Goal: Task Accomplishment & Management: Use online tool/utility

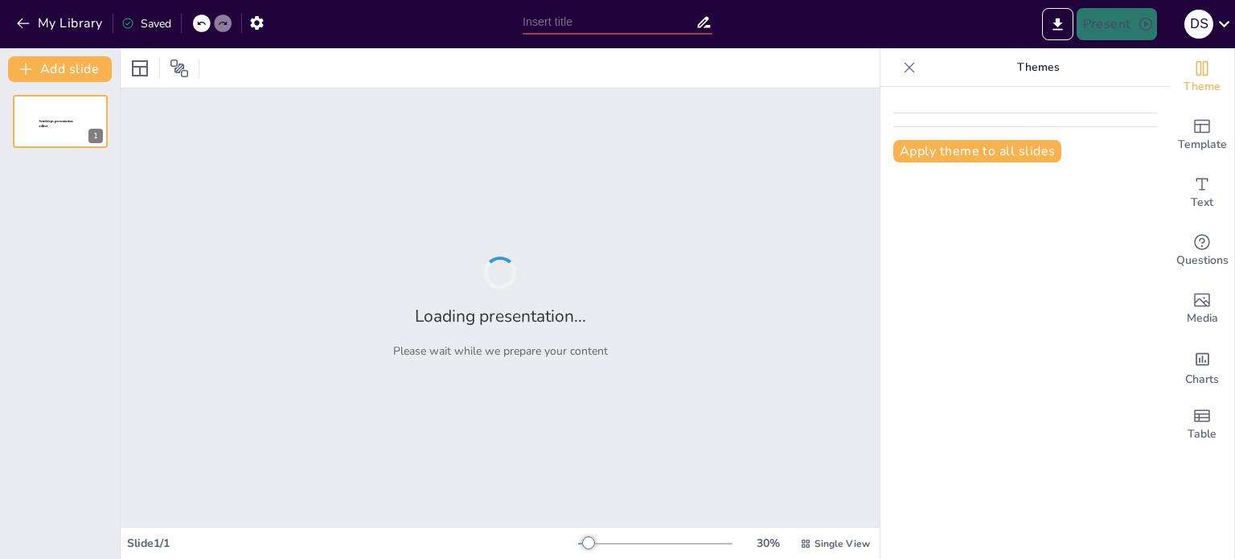
type input "Understanding Diversity and Inclusion: Key Concepts and Definitions"
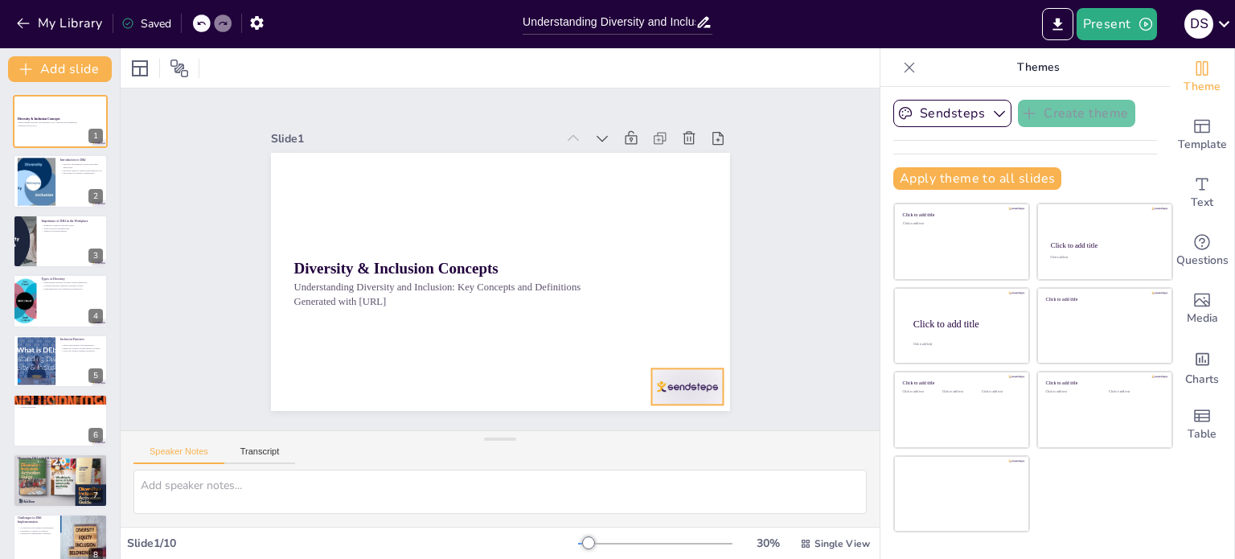
click at [679, 410] on div at bounding box center [639, 438] width 80 height 56
click at [687, 367] on icon at bounding box center [680, 376] width 18 height 18
click at [80, 191] on div at bounding box center [60, 181] width 97 height 55
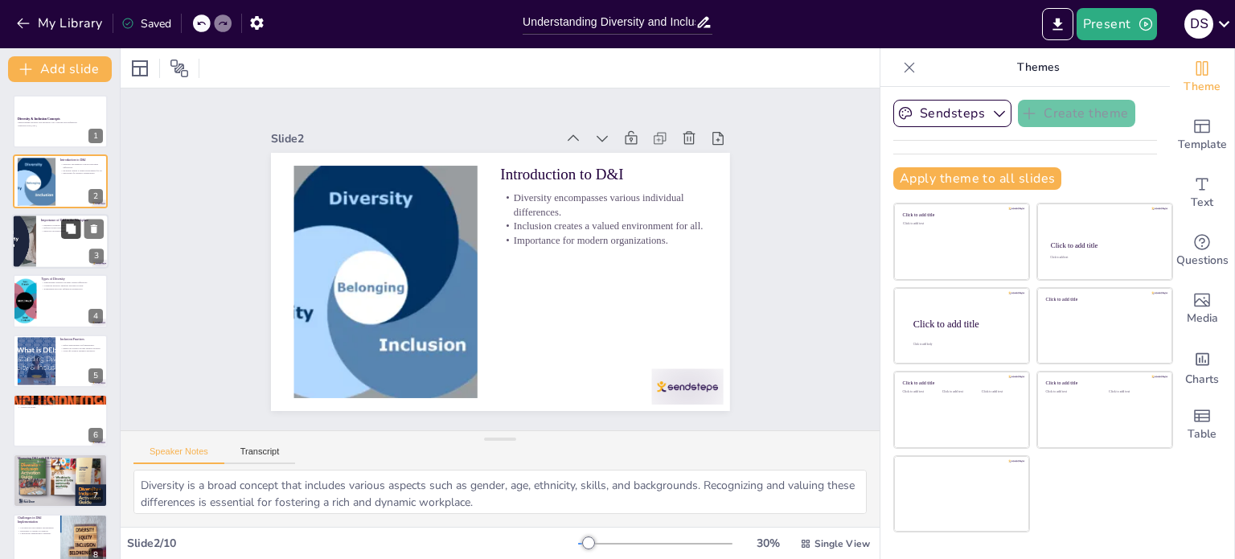
click at [80, 230] on button at bounding box center [70, 228] width 19 height 19
type textarea "Diverse teams are more likely to generate innovative ideas and solutions becaus…"
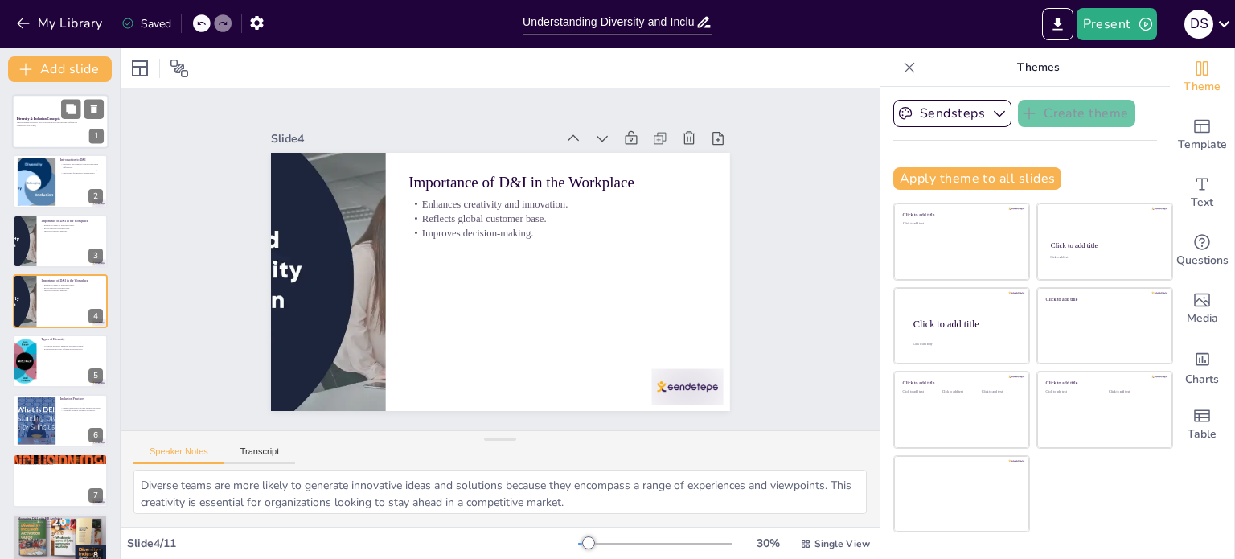
click at [79, 132] on div at bounding box center [60, 121] width 97 height 55
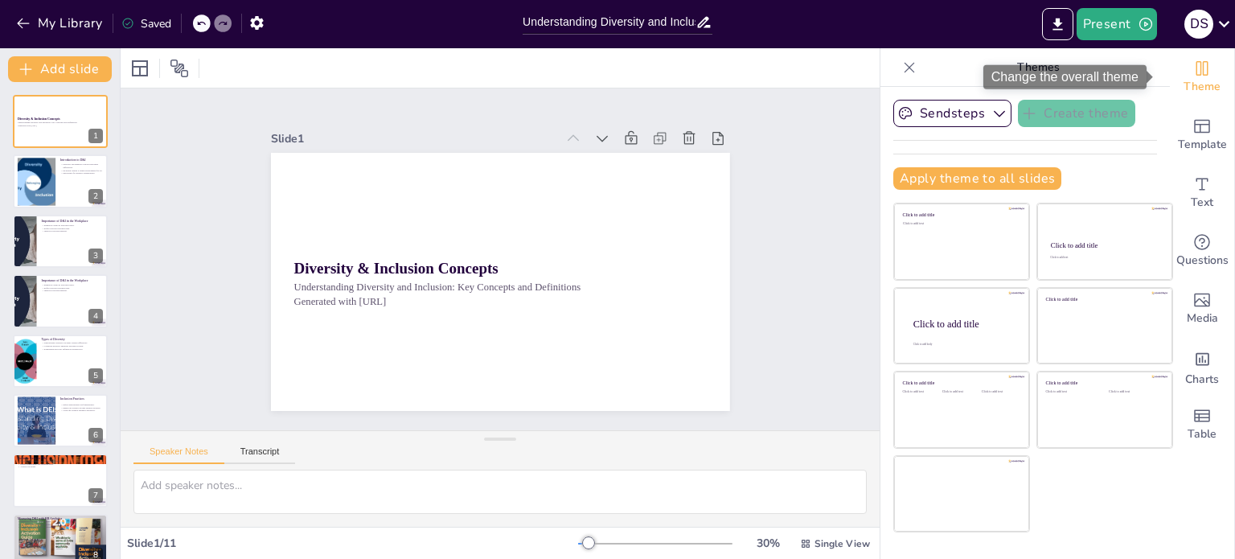
click at [1197, 73] on icon "Change the overall theme" at bounding box center [1203, 68] width 12 height 14
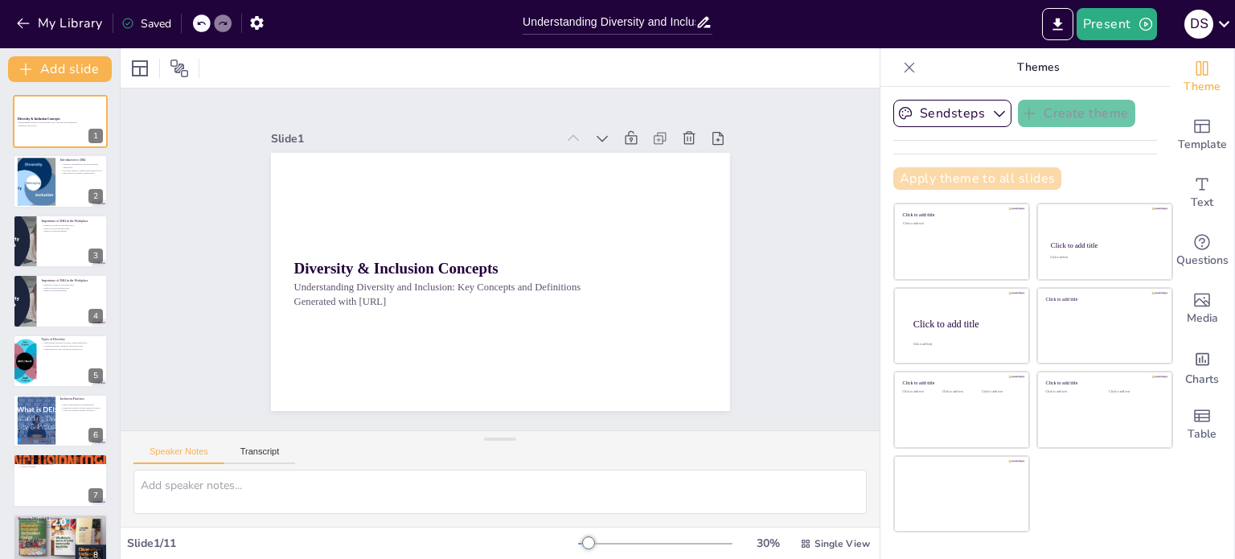
click at [1000, 172] on button "Apply theme to all slides" at bounding box center [977, 178] width 168 height 23
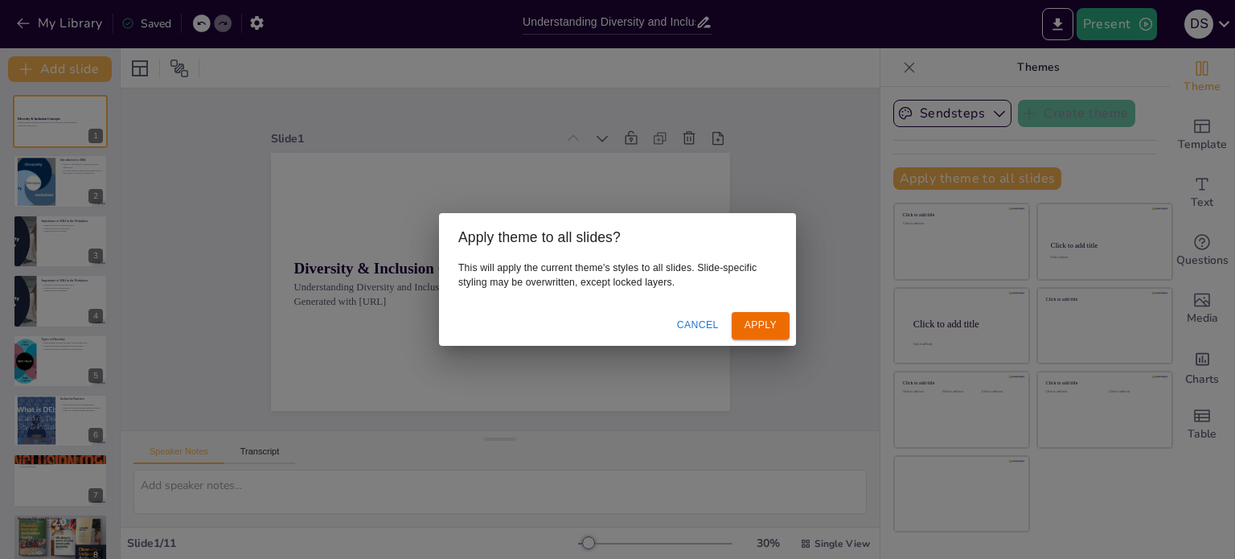
click at [771, 327] on button "Apply" at bounding box center [761, 325] width 58 height 27
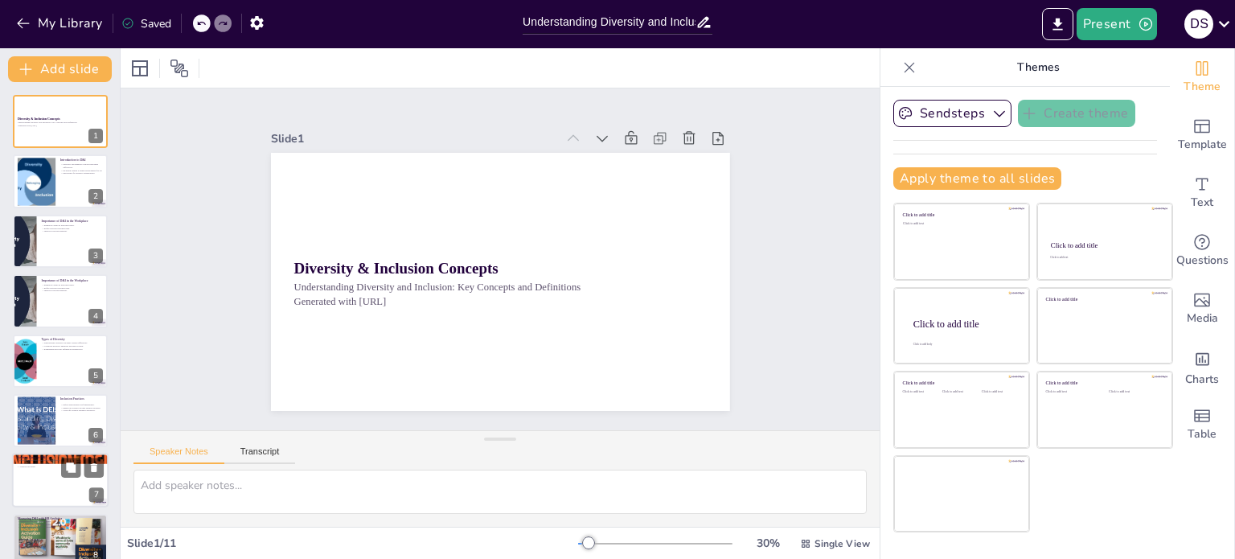
click at [60, 483] on div at bounding box center [60, 481] width 97 height 55
type textarea "Diverse teams have been shown to outperform their homogeneous counterparts due …"
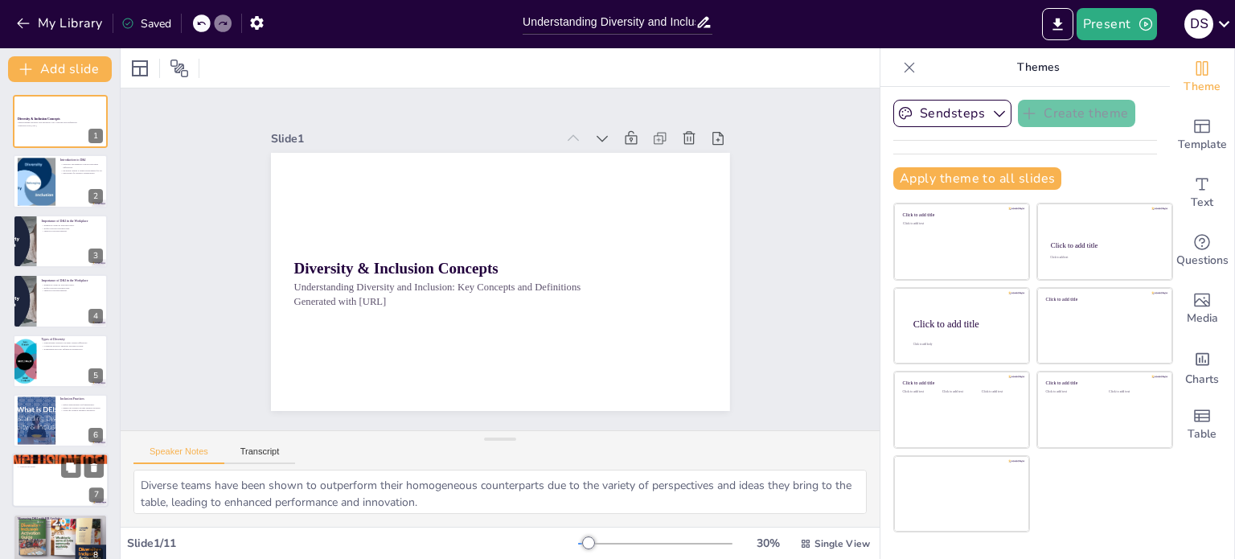
scroll to position [160, 0]
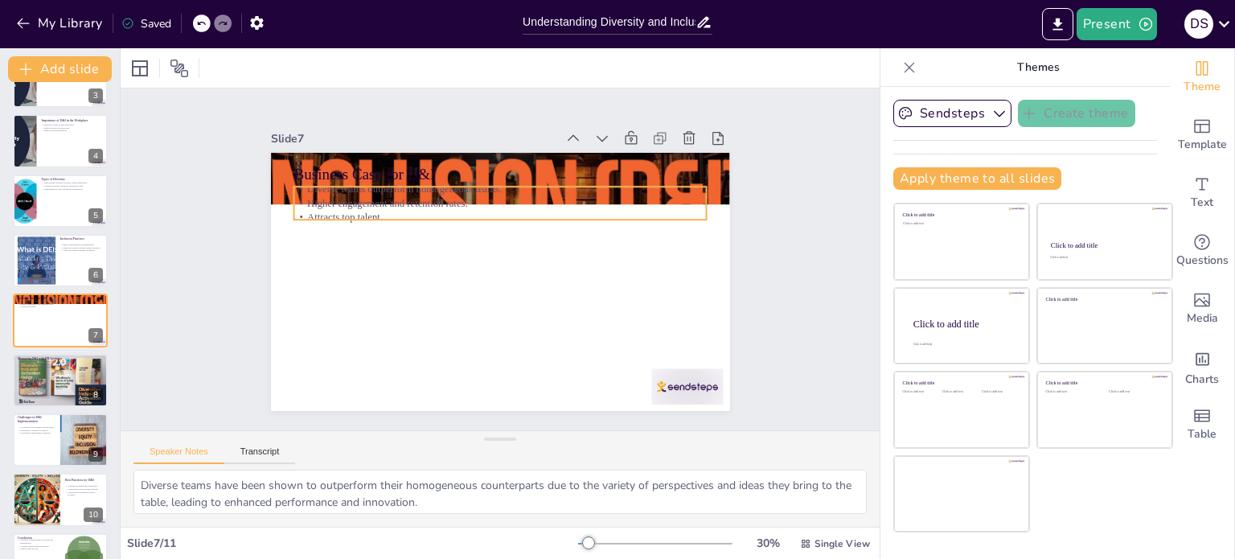
click at [325, 215] on div "Business Case for D&I Diverse teams outperform homogeneous teams. Higher engage…" at bounding box center [498, 281] width 483 height 305
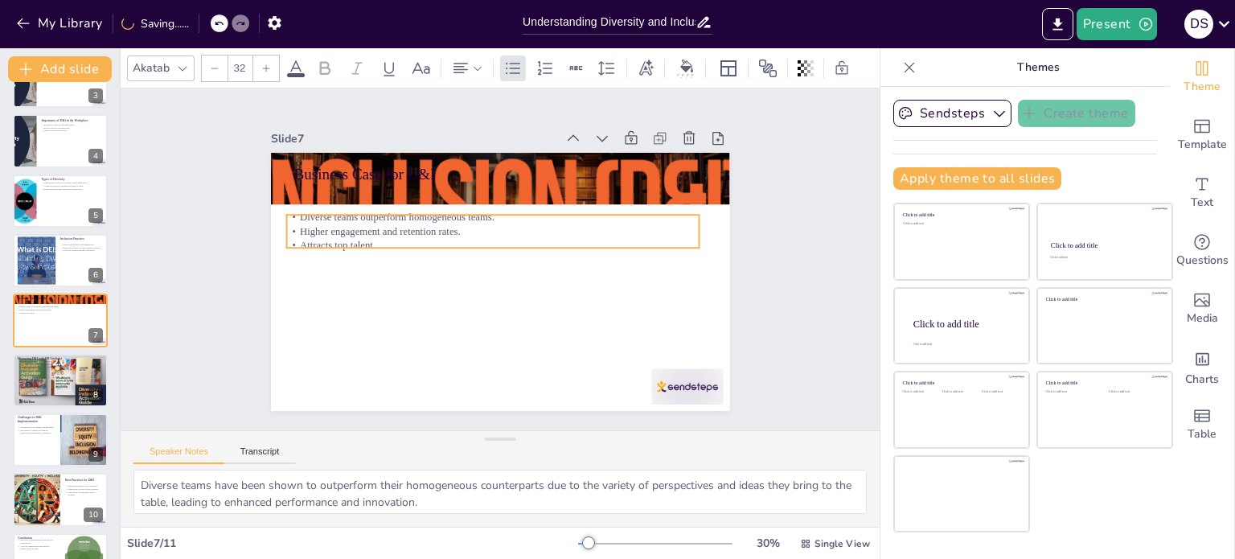
drag, startPoint x: 422, startPoint y: 208, endPoint x: 415, endPoint y: 236, distance: 29.1
click at [415, 236] on p "Attracts top talent." at bounding box center [496, 245] width 407 height 100
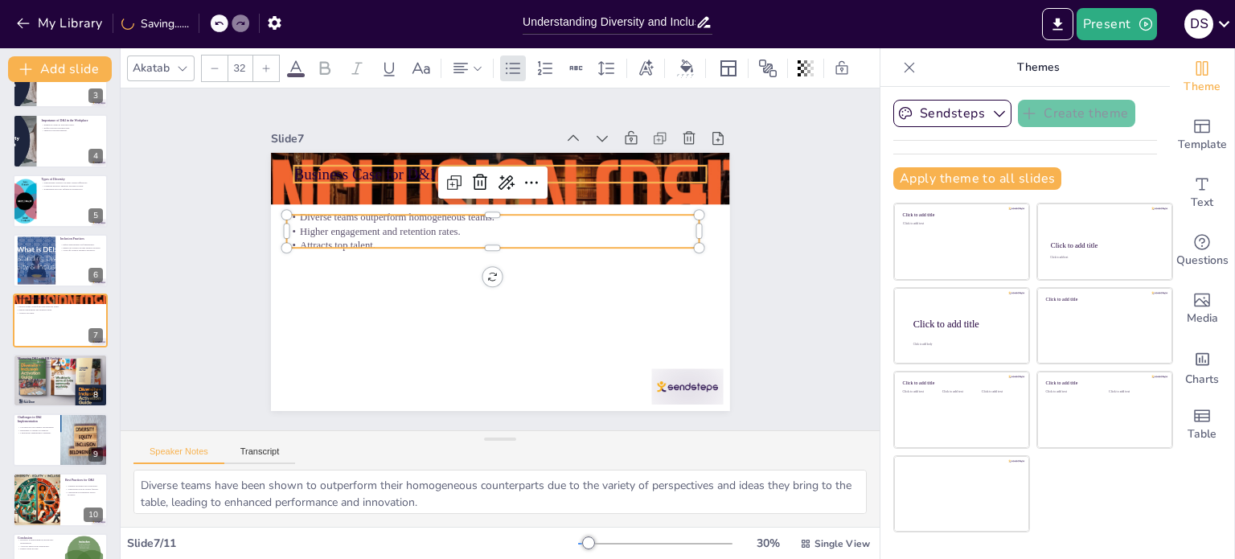
click at [409, 170] on p "Business Case for D&I" at bounding box center [518, 176] width 409 height 107
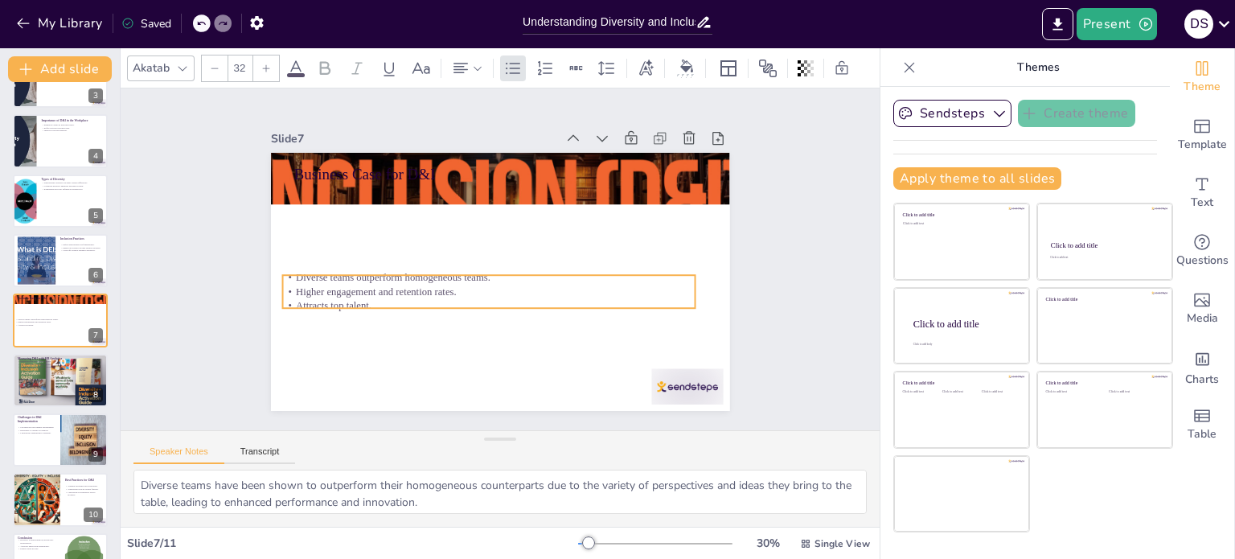
drag, startPoint x: 395, startPoint y: 235, endPoint x: 391, endPoint y: 295, distance: 60.4
click at [391, 295] on p "Attracts top talent." at bounding box center [475, 300] width 397 height 142
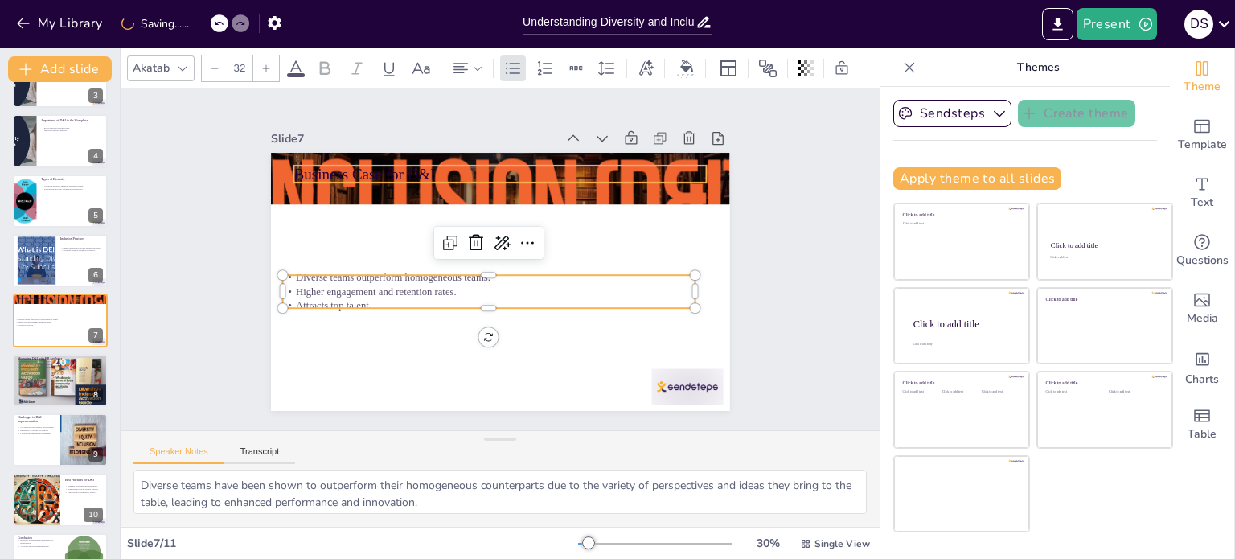
click at [392, 170] on p "Business Case for D&I" at bounding box center [526, 179] width 400 height 148
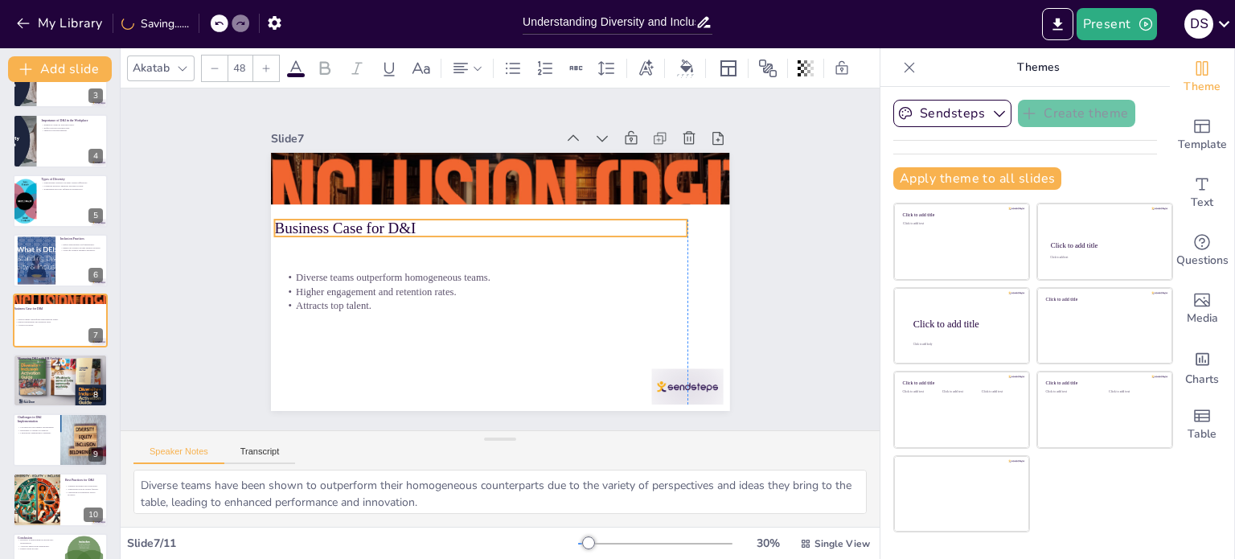
drag, startPoint x: 392, startPoint y: 170, endPoint x: 373, endPoint y: 224, distance: 57.2
click at [373, 224] on p "Business Case for D&I" at bounding box center [488, 224] width 409 height 107
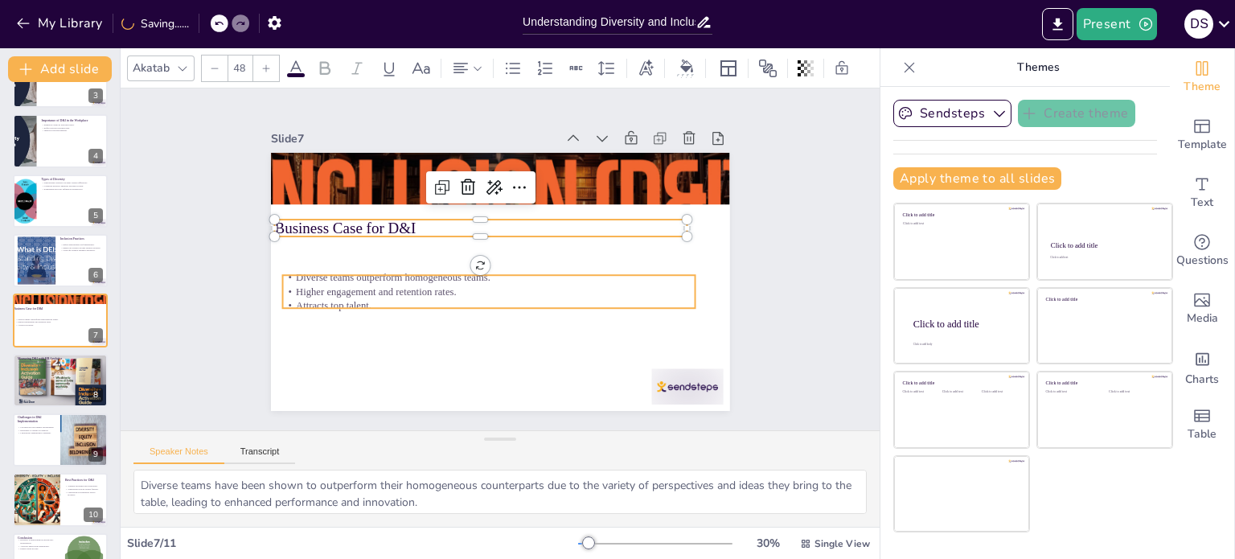
click at [417, 287] on p "Higher engagement and retention rates." at bounding box center [479, 287] width 397 height 142
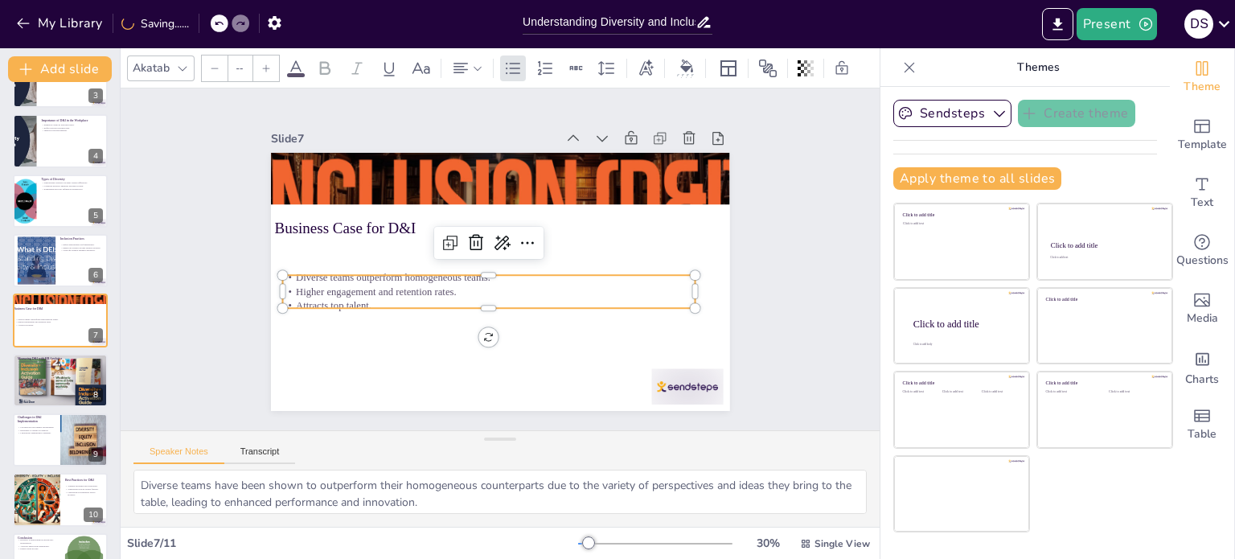
type input "32"
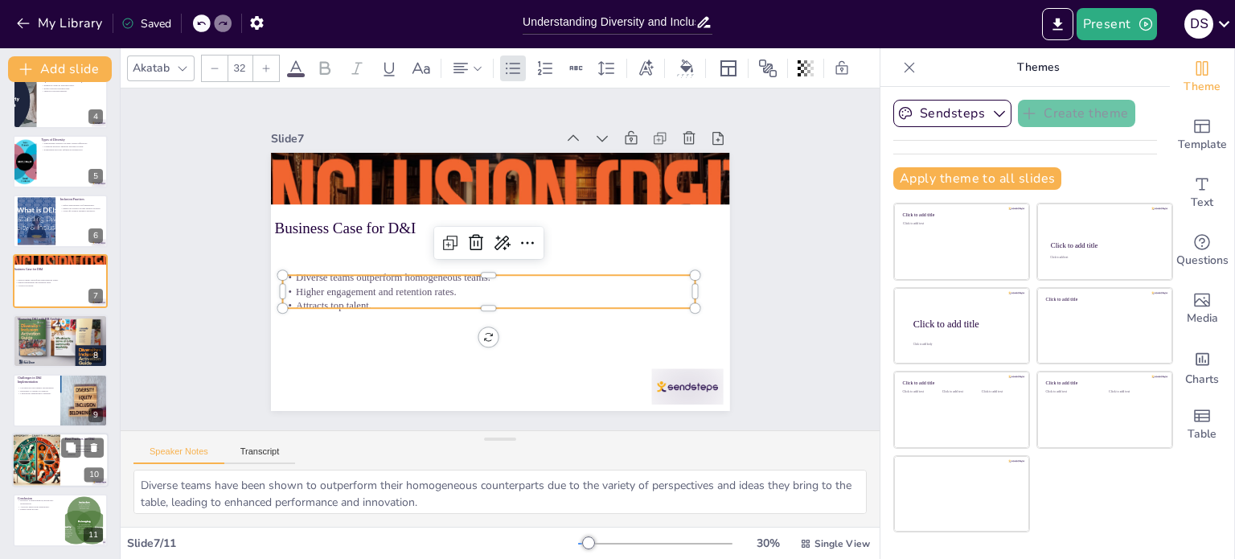
click at [56, 449] on div at bounding box center [36, 460] width 97 height 55
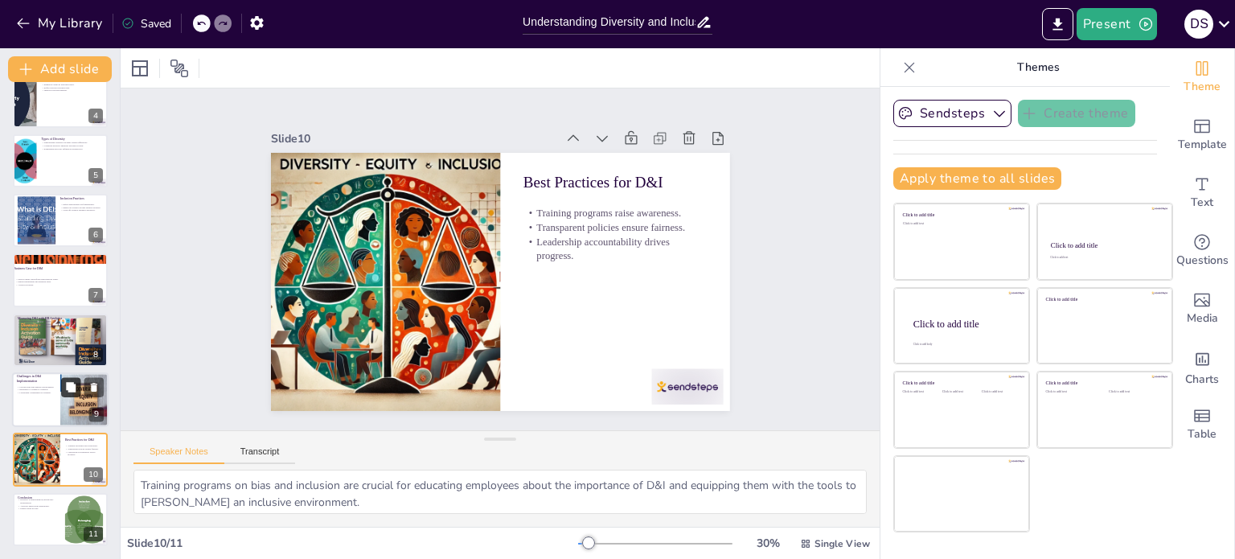
click at [68, 388] on icon at bounding box center [71, 387] width 10 height 10
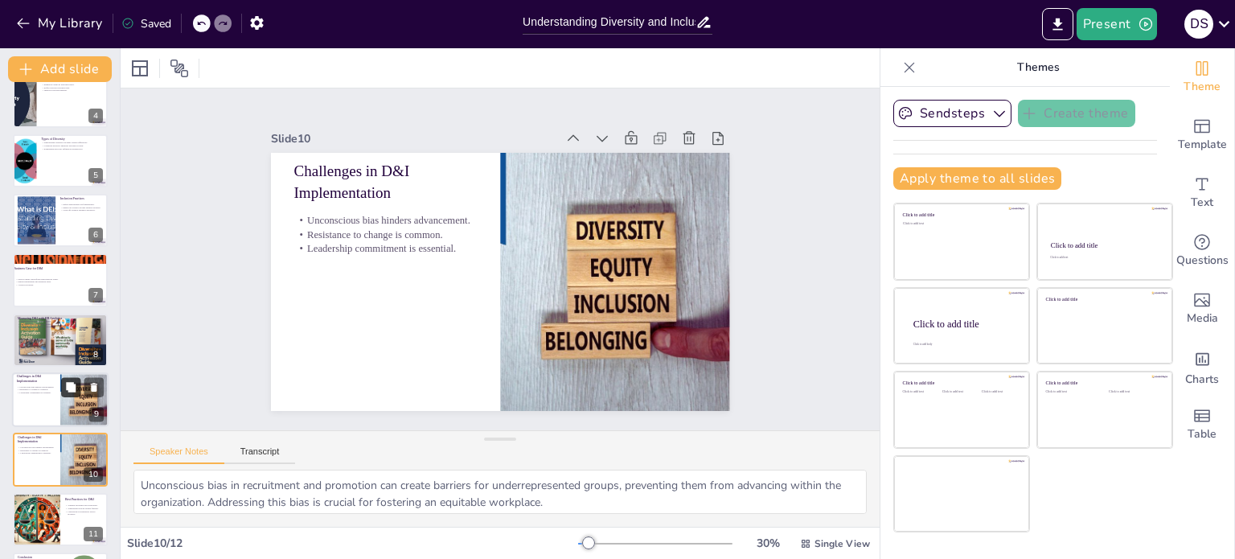
scroll to position [261, 0]
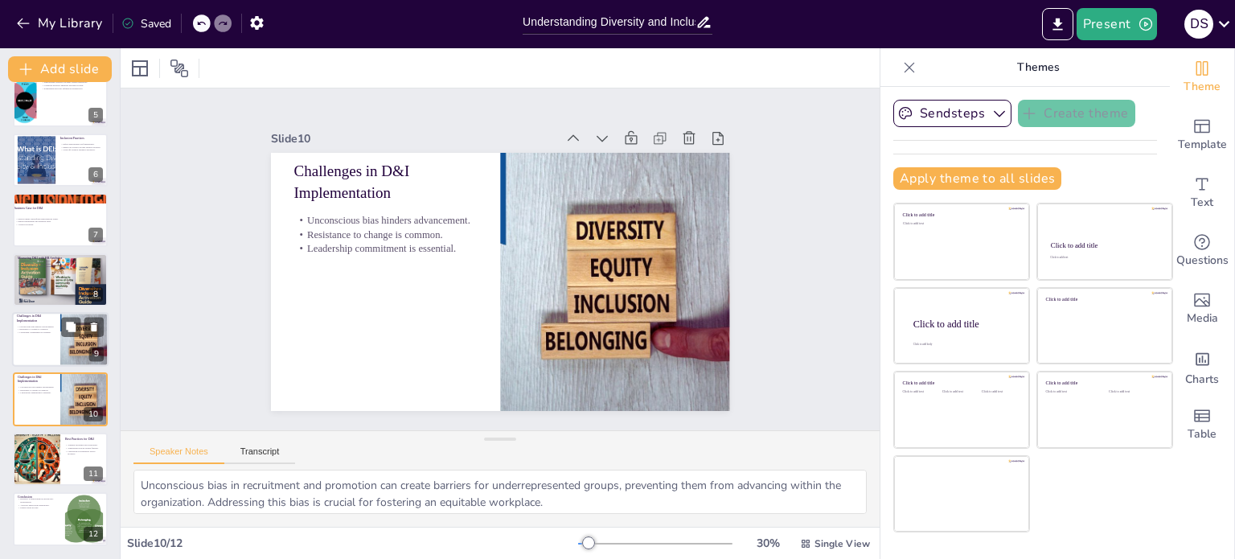
click at [65, 340] on div at bounding box center [84, 339] width 79 height 55
click at [69, 281] on div at bounding box center [60, 279] width 97 height 55
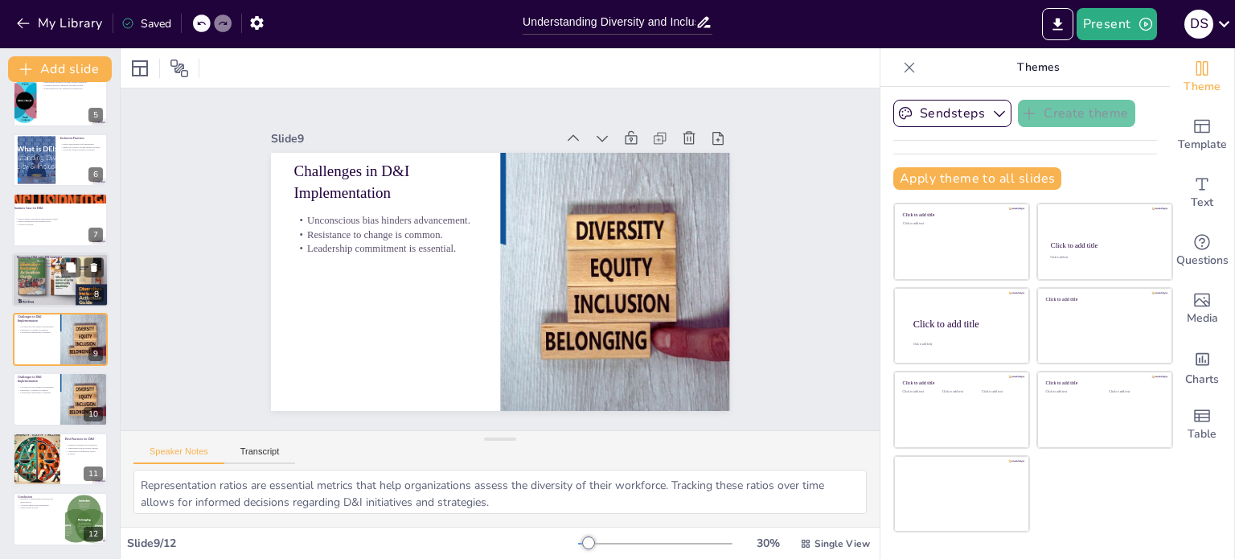
scroll to position [220, 0]
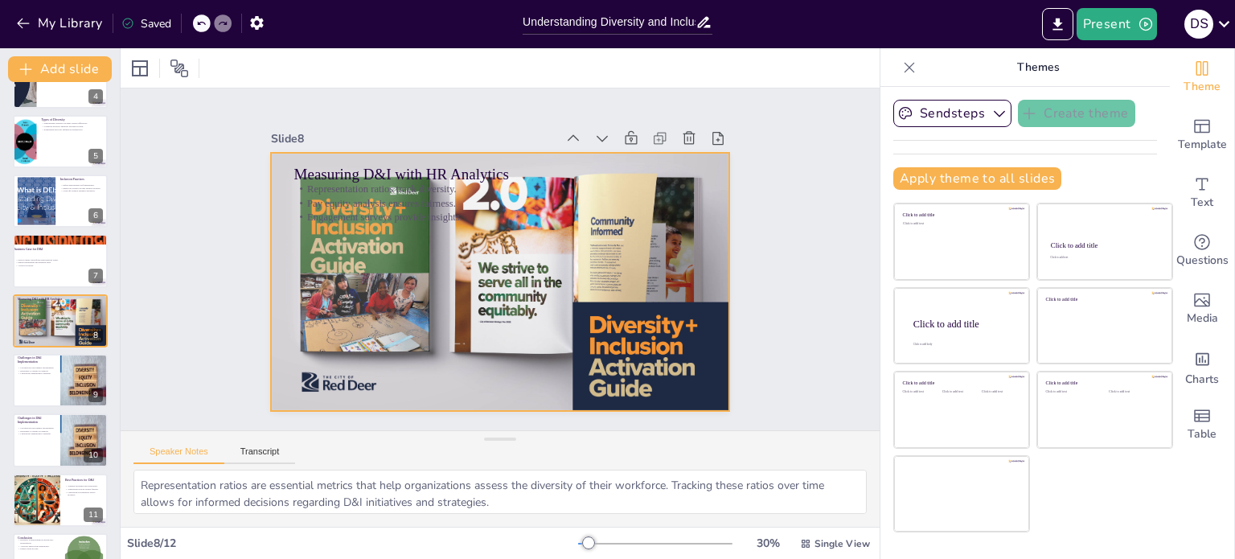
click at [454, 322] on div at bounding box center [491, 280] width 526 height 426
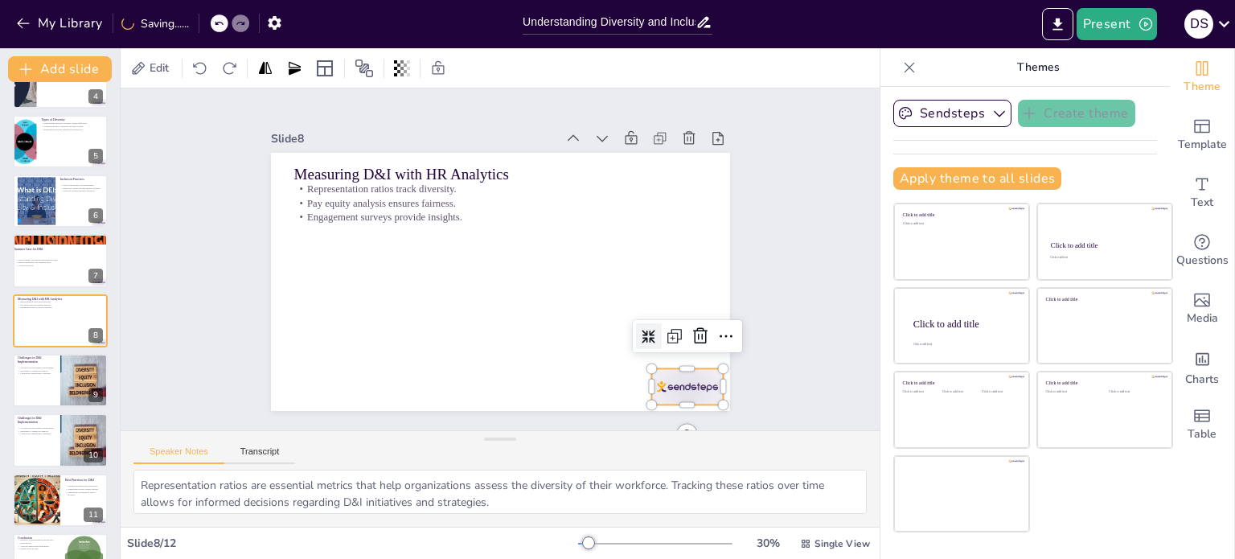
click at [679, 410] on div at bounding box center [639, 438] width 80 height 56
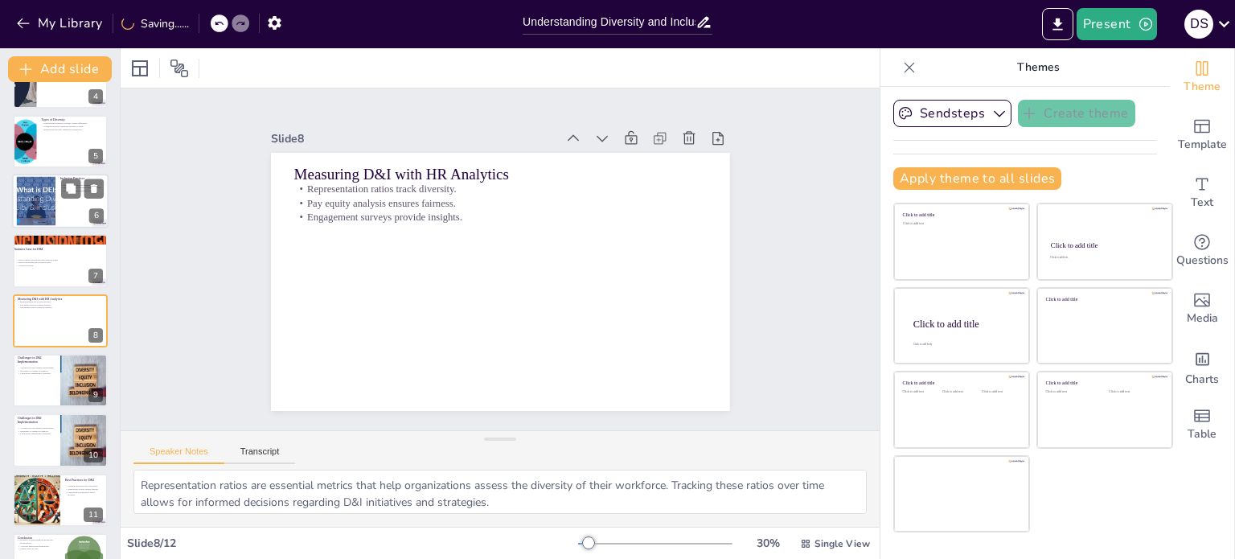
click at [87, 216] on div at bounding box center [60, 201] width 97 height 55
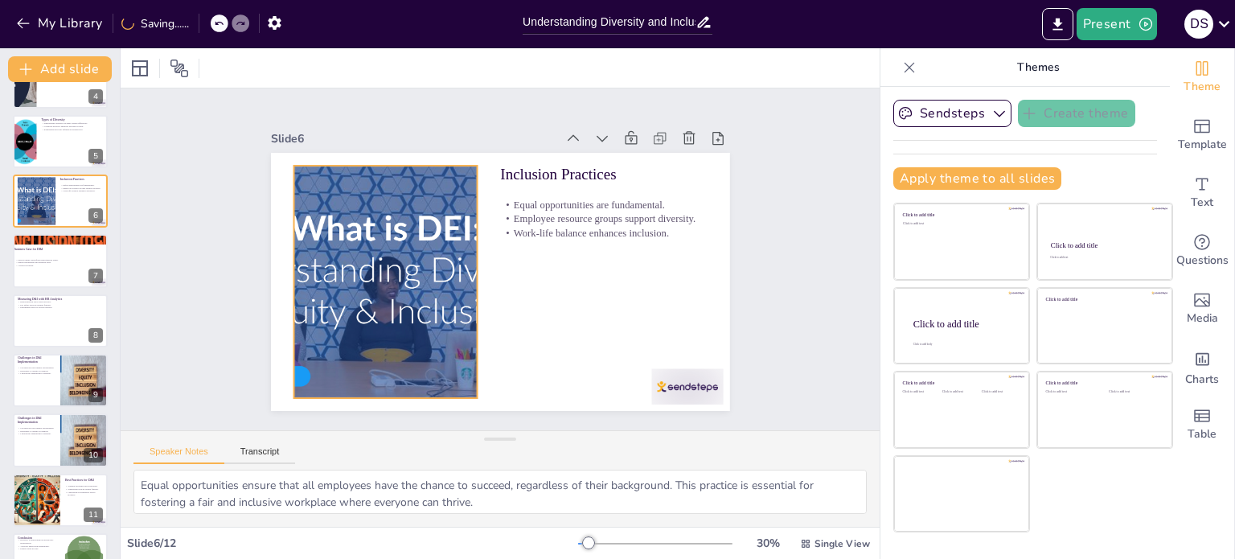
scroll to position [100, 0]
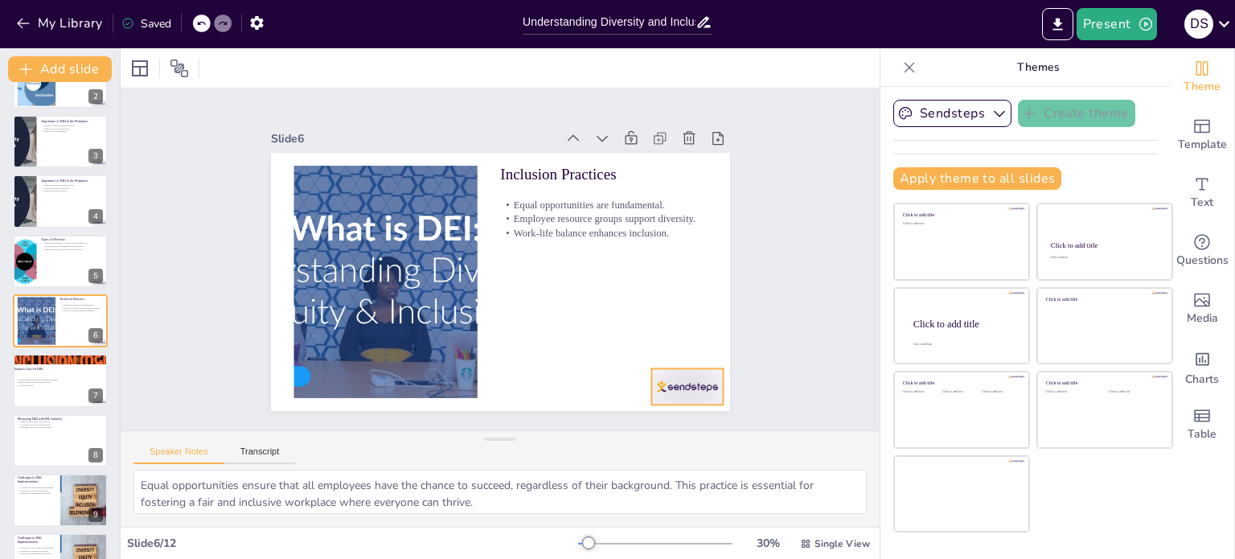
click at [639, 429] on div at bounding box center [599, 462] width 80 height 67
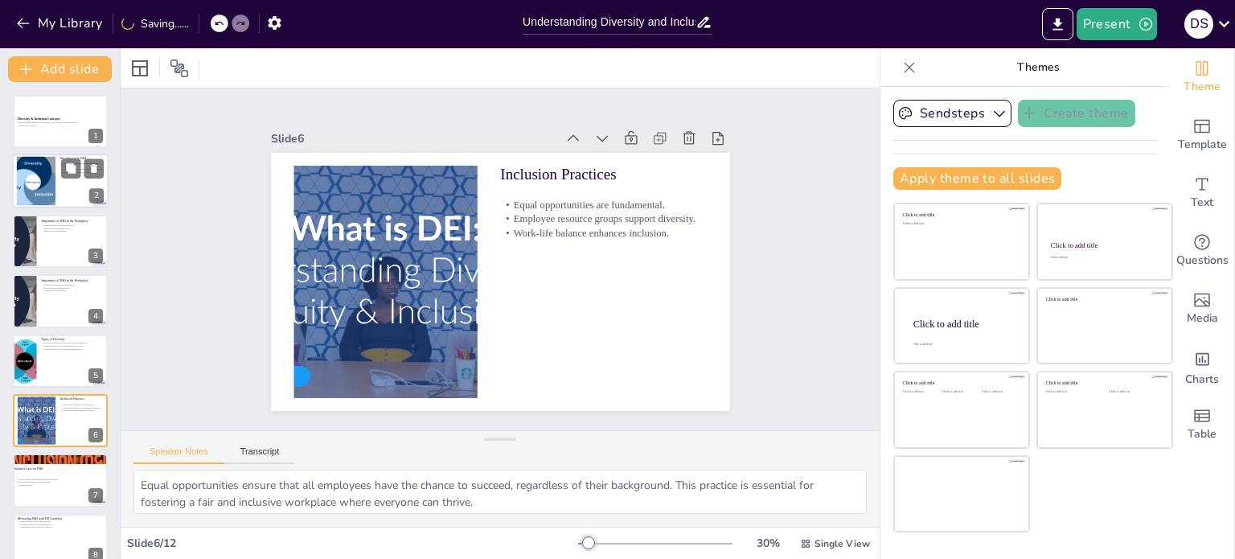
click at [72, 192] on div at bounding box center [60, 181] width 97 height 55
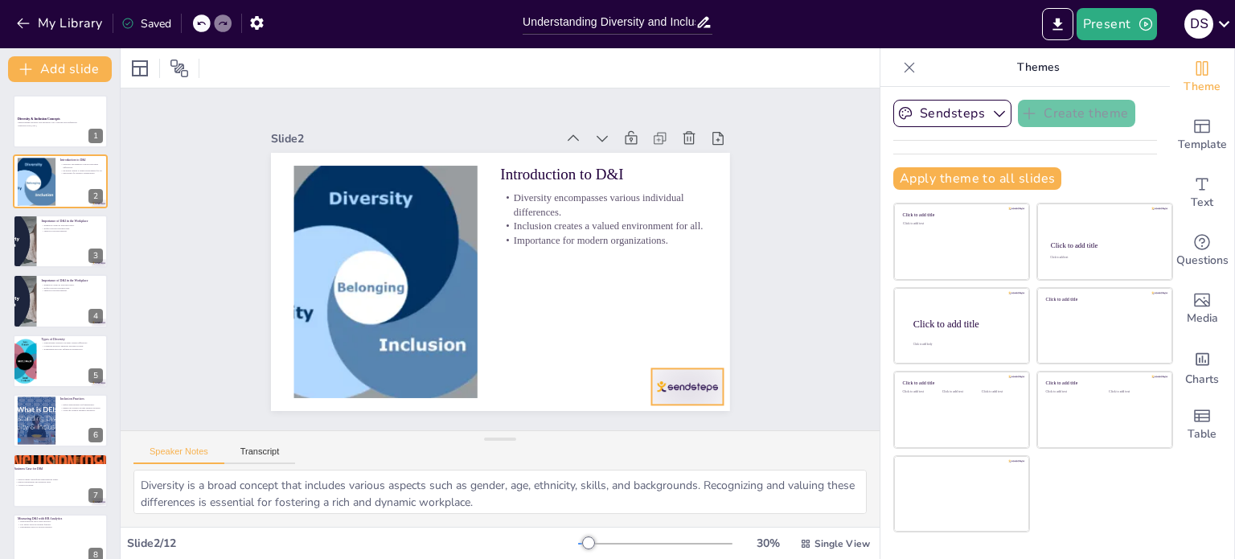
click at [666, 410] on div at bounding box center [639, 438] width 80 height 56
click at [66, 246] on div at bounding box center [60, 241] width 97 height 55
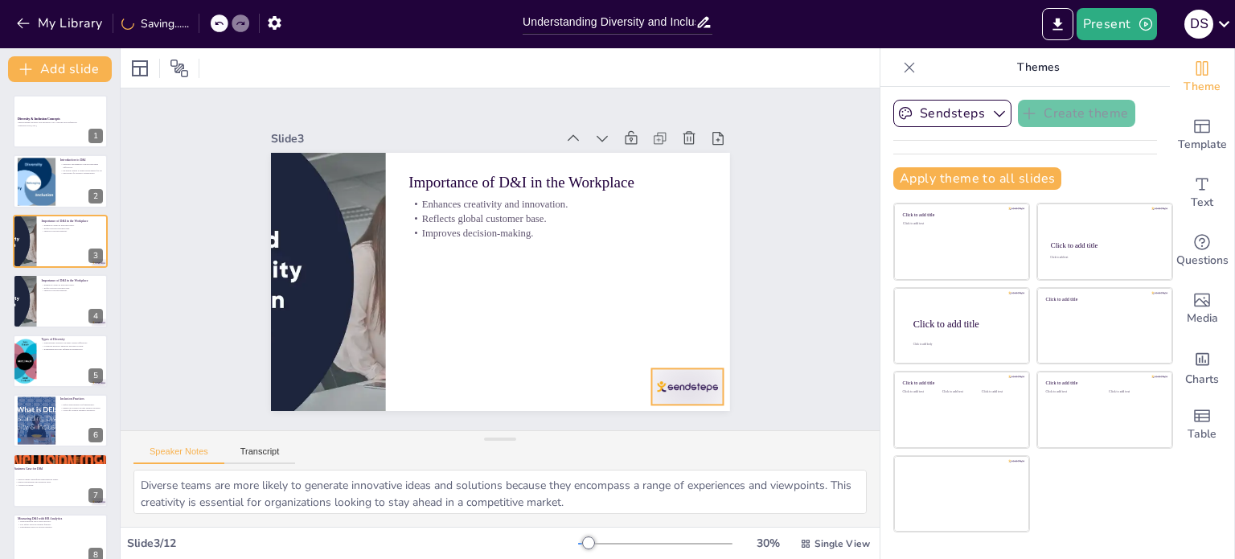
click at [673, 410] on div at bounding box center [639, 438] width 80 height 56
click at [78, 308] on div at bounding box center [60, 300] width 97 height 55
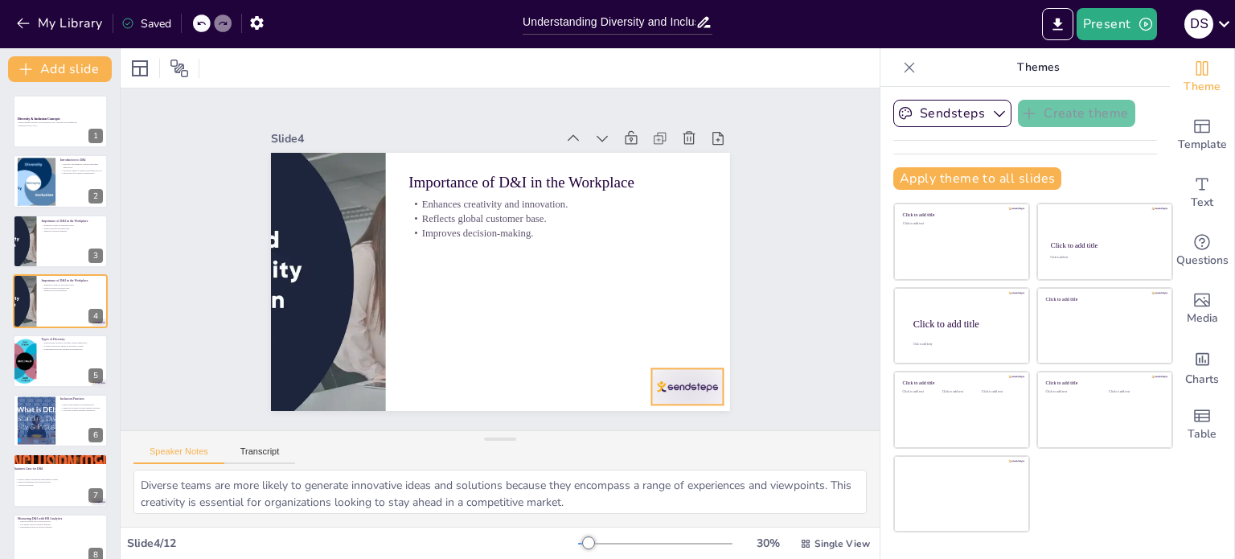
click at [677, 410] on div at bounding box center [639, 438] width 80 height 56
click at [96, 360] on div at bounding box center [60, 361] width 97 height 55
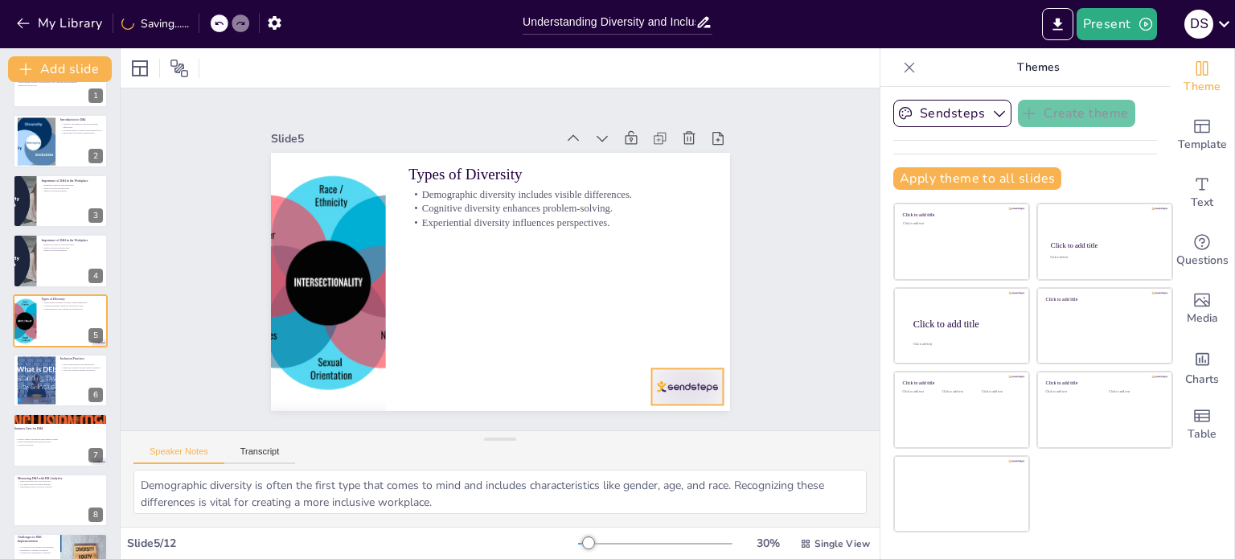
click at [679, 410] on div at bounding box center [639, 438] width 80 height 56
click at [84, 450] on div at bounding box center [60, 440] width 97 height 55
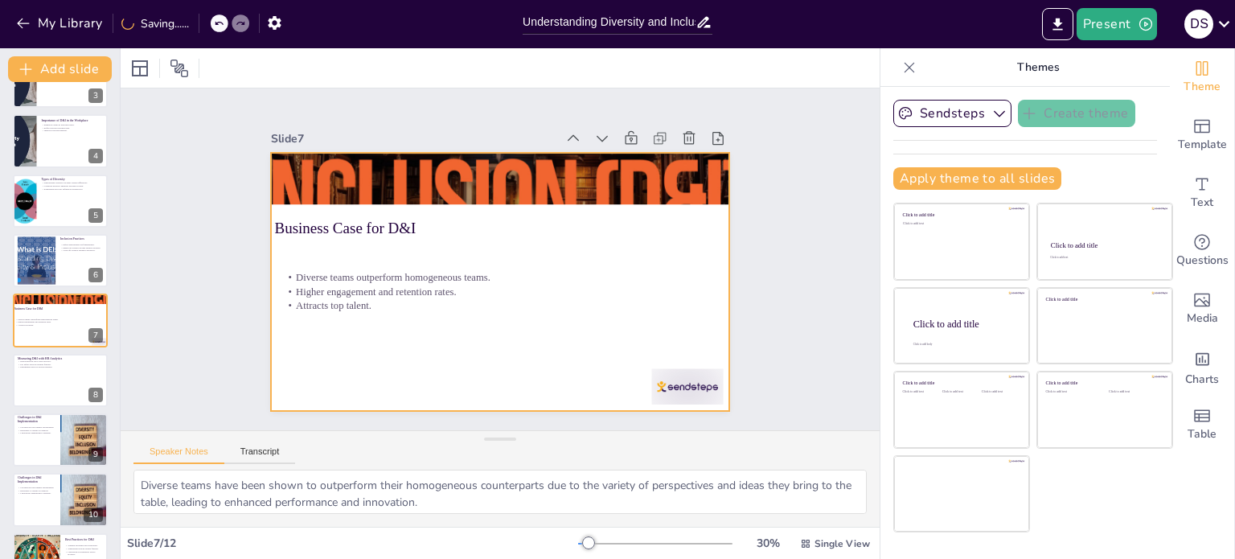
click at [657, 410] on div at bounding box center [639, 438] width 80 height 56
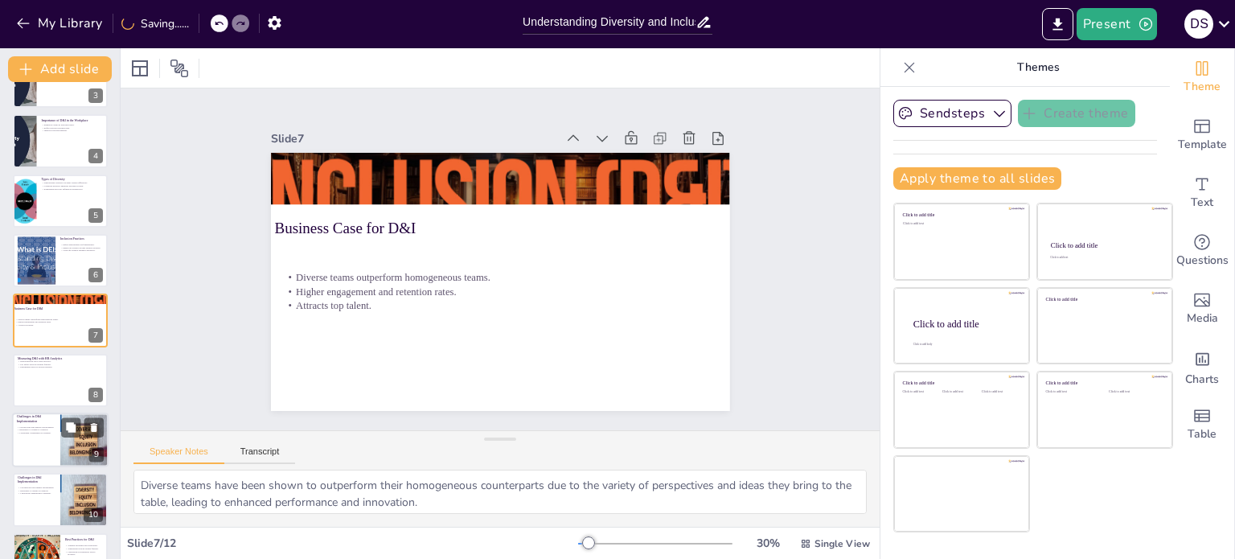
click at [51, 443] on div at bounding box center [60, 440] width 97 height 55
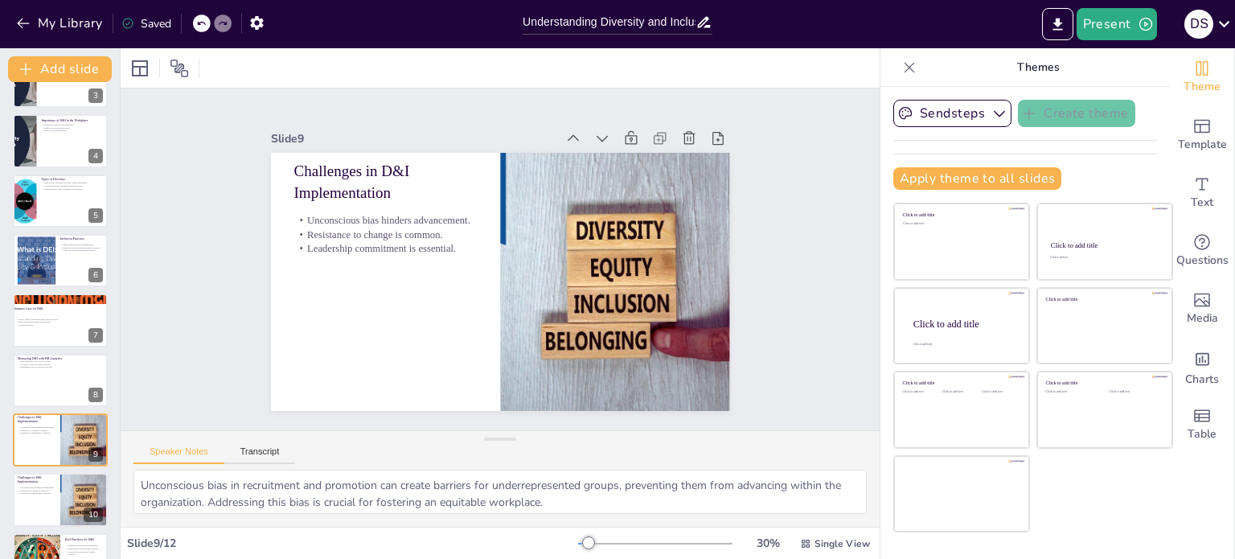
scroll to position [261, 0]
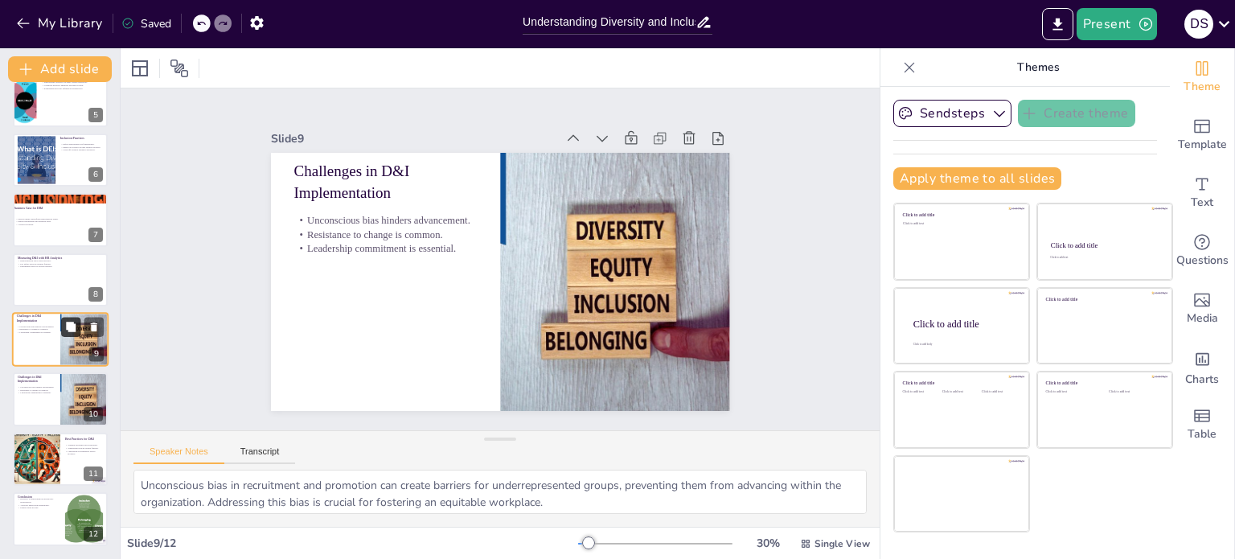
click at [64, 331] on button at bounding box center [70, 326] width 19 height 19
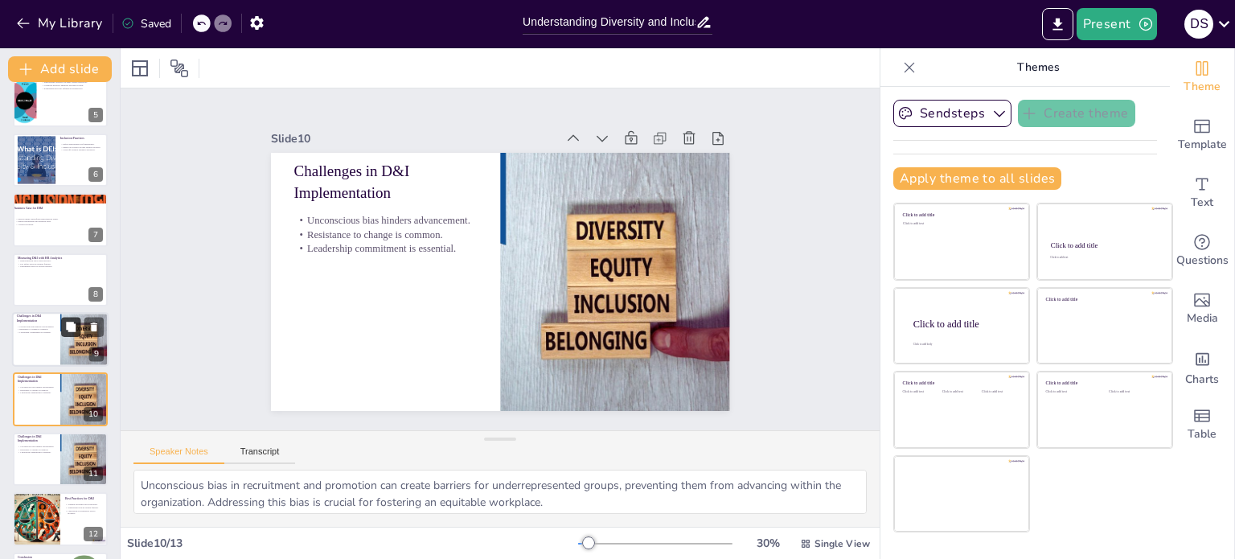
scroll to position [320, 0]
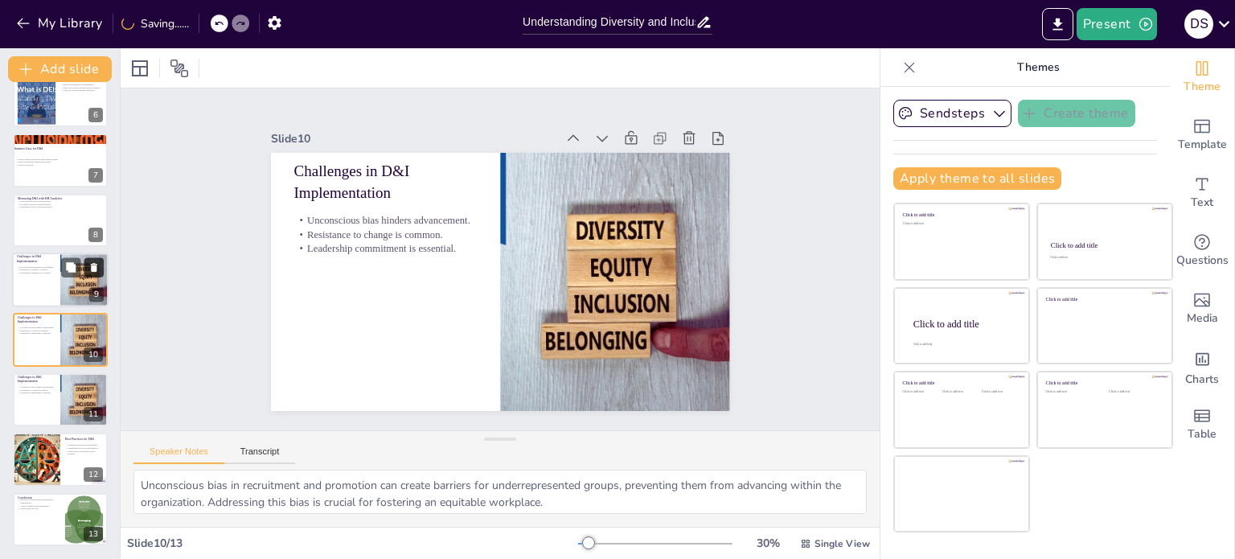
click at [97, 267] on icon at bounding box center [94, 267] width 6 height 9
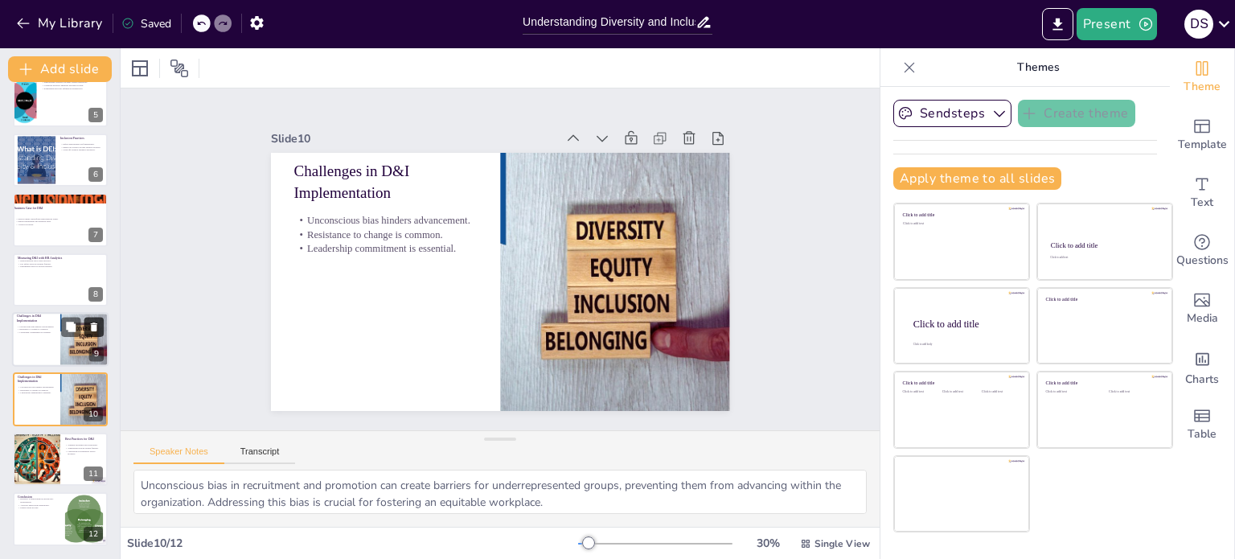
click at [97, 267] on icon at bounding box center [93, 267] width 6 height 9
type textarea "Training programs on bias and inclusion are crucial for educating employees abo…"
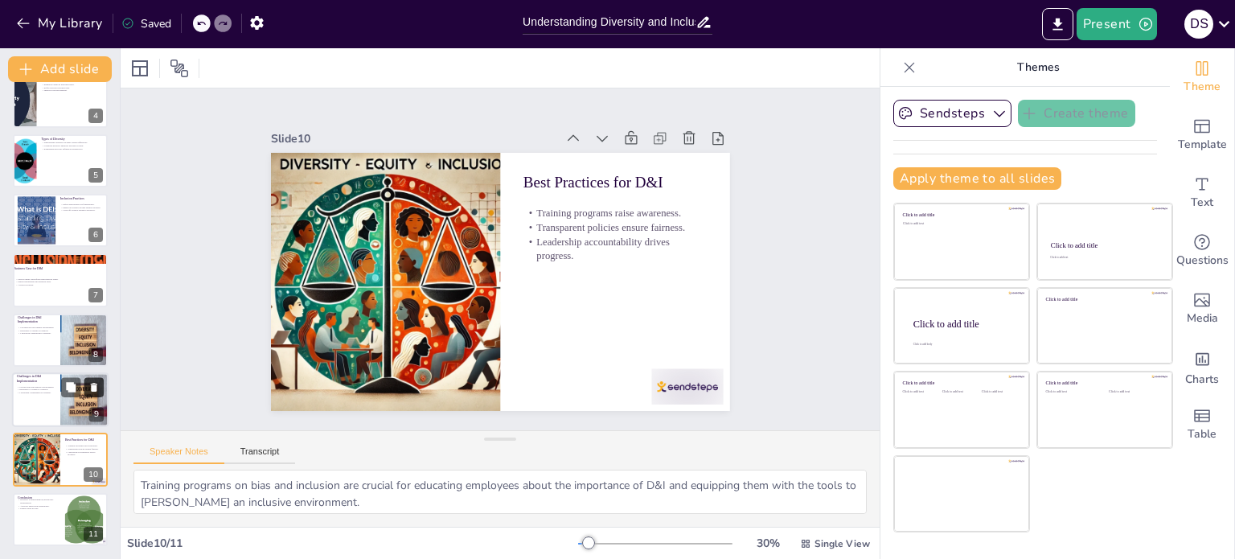
scroll to position [200, 0]
click at [42, 291] on div at bounding box center [60, 280] width 97 height 55
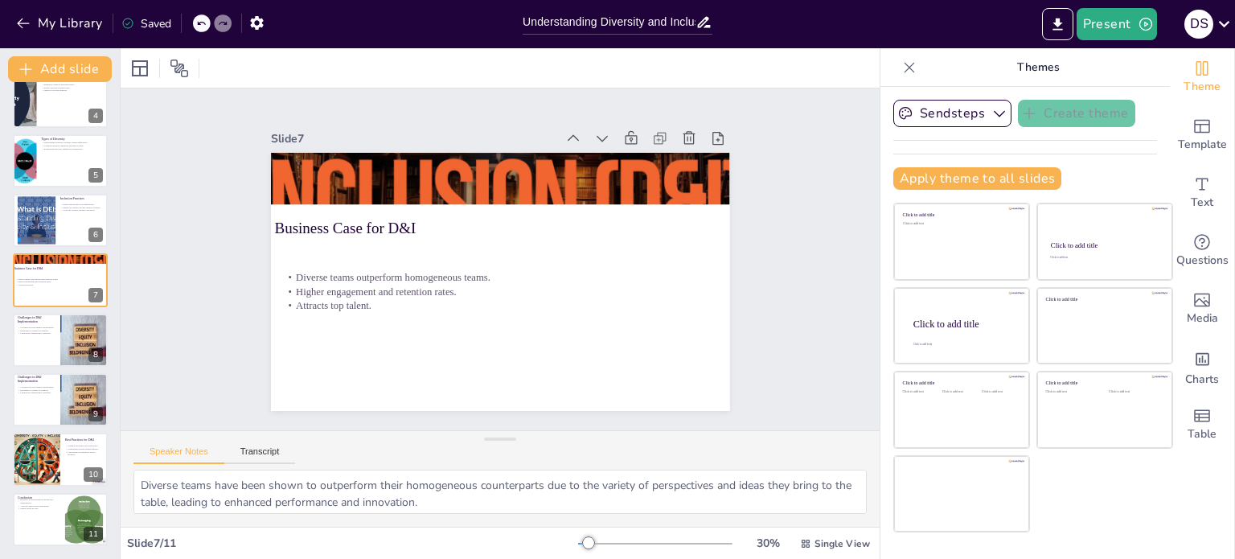
scroll to position [160, 0]
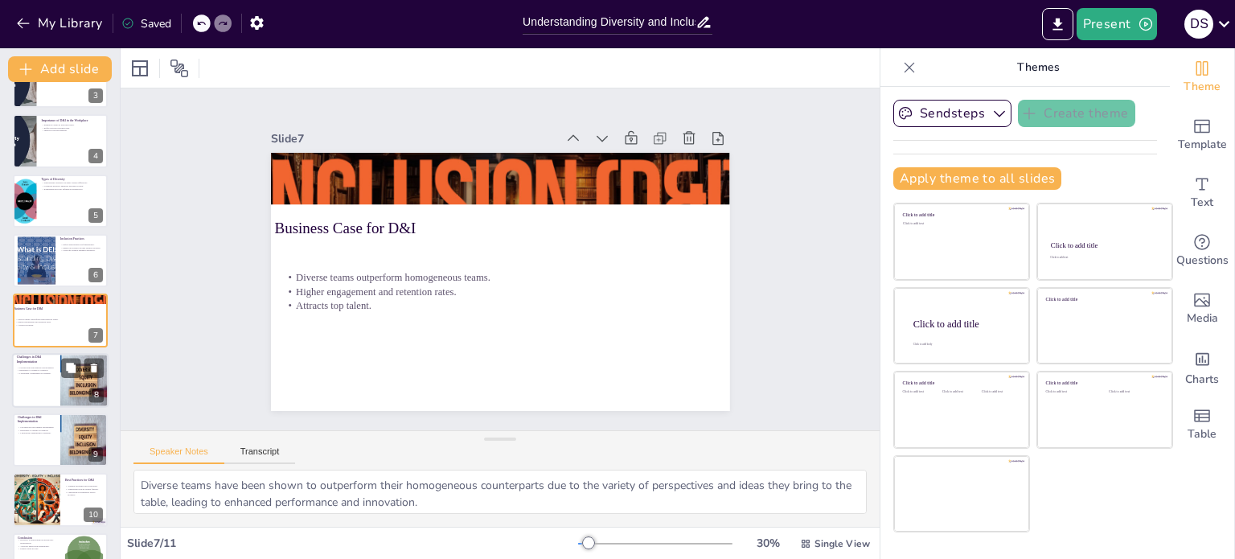
click at [67, 382] on div at bounding box center [84, 380] width 79 height 55
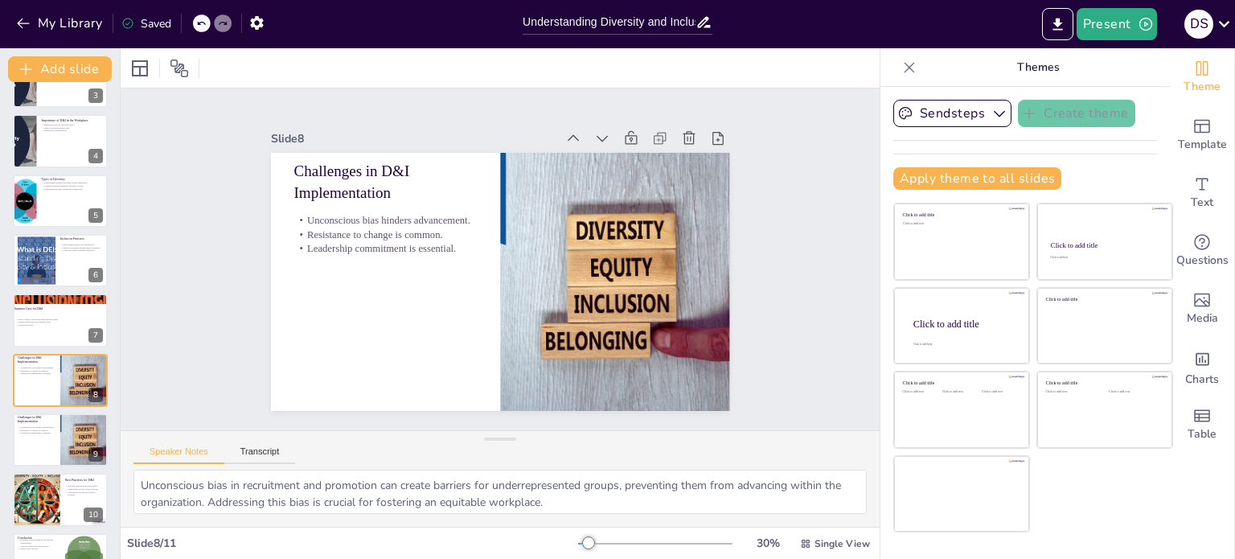
scroll to position [200, 0]
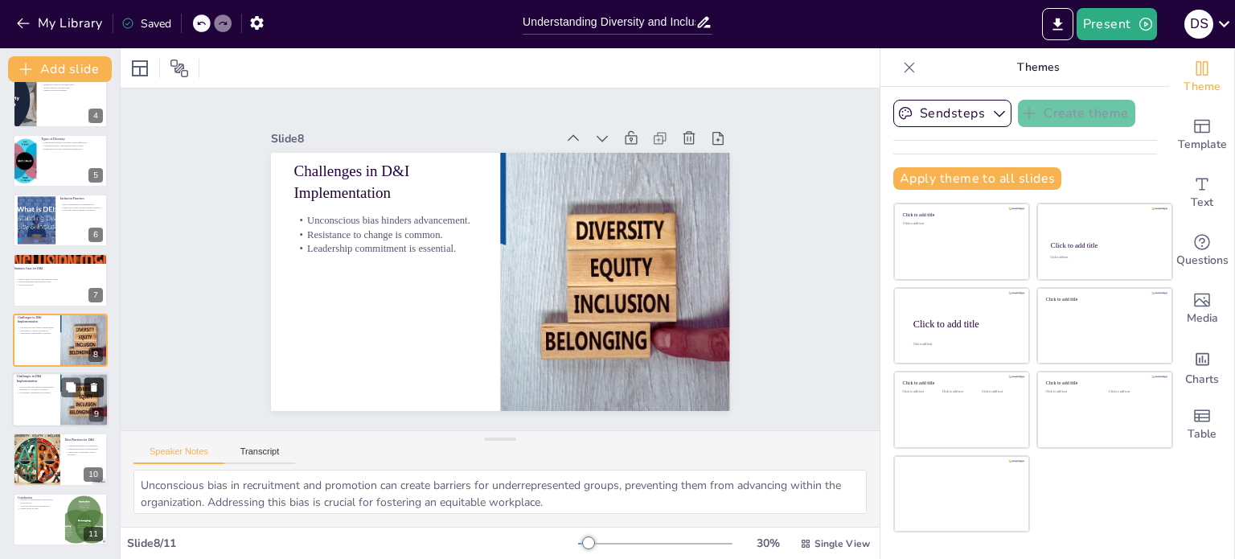
click at [97, 383] on icon at bounding box center [94, 387] width 6 height 9
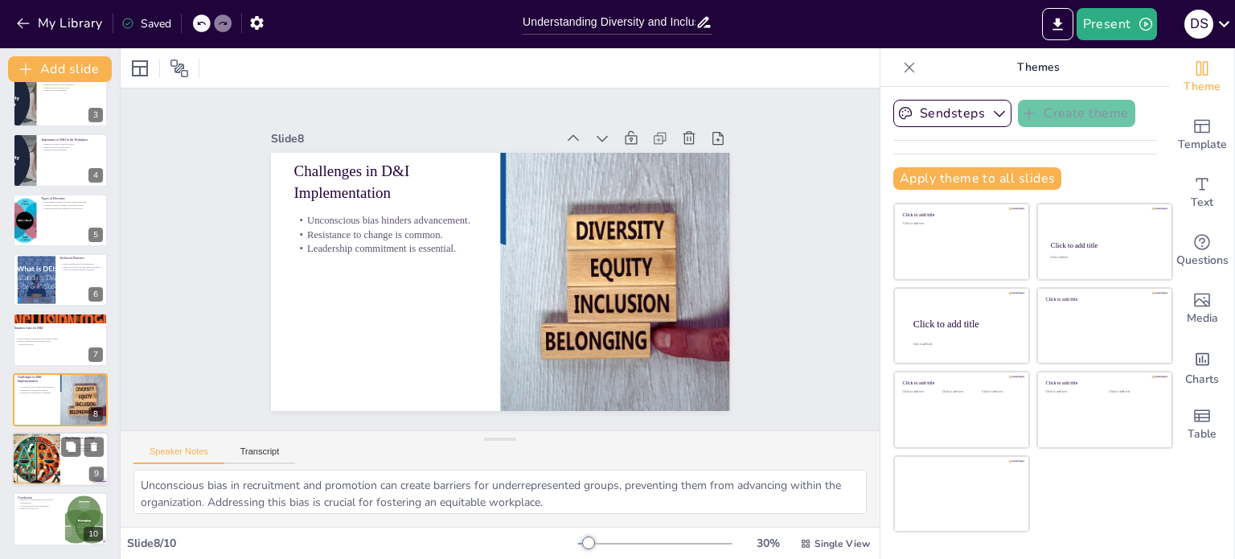
click at [69, 458] on div at bounding box center [60, 459] width 97 height 55
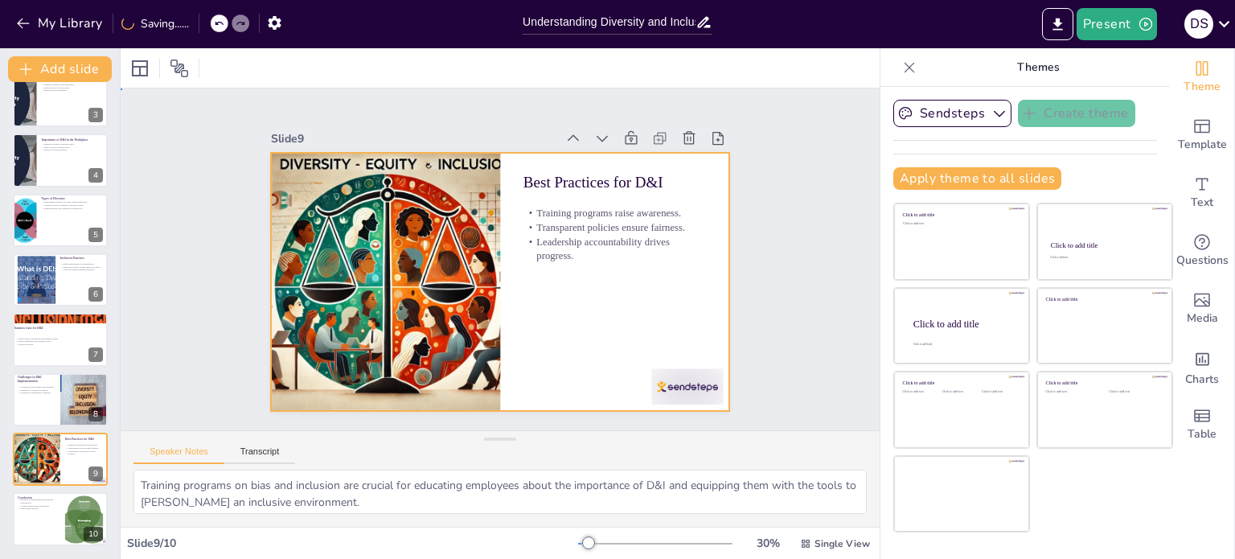
click at [636, 384] on div at bounding box center [480, 270] width 453 height 527
click at [593, 441] on div at bounding box center [553, 478] width 77 height 75
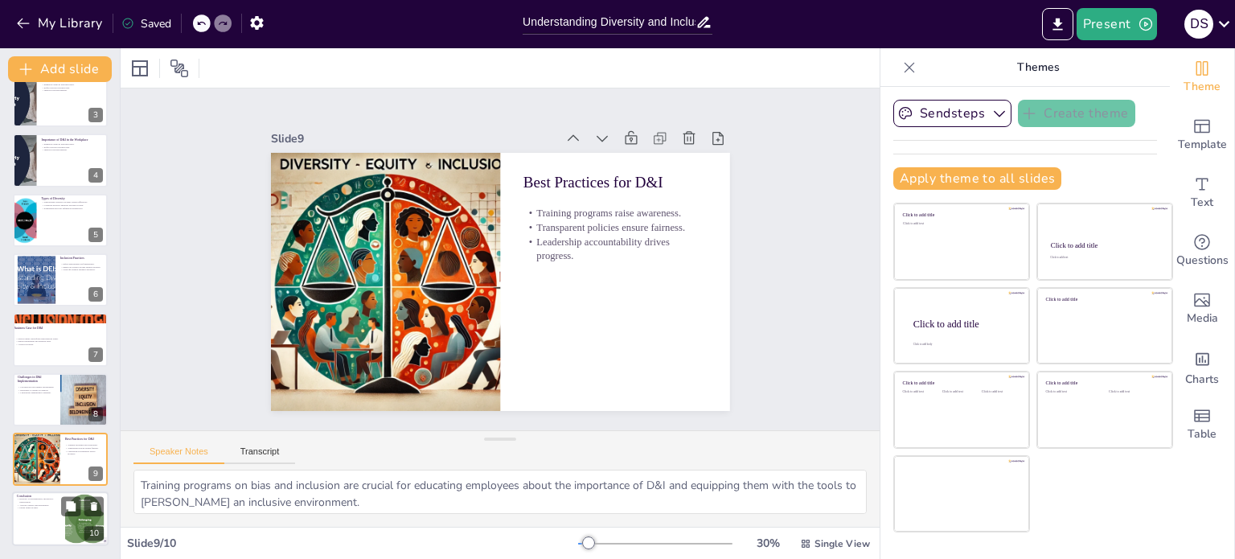
click at [29, 508] on p "Future trends in D&I." at bounding box center [38, 508] width 43 height 3
type textarea "The distinction between diversity and inclusion is critical: diversity focuses …"
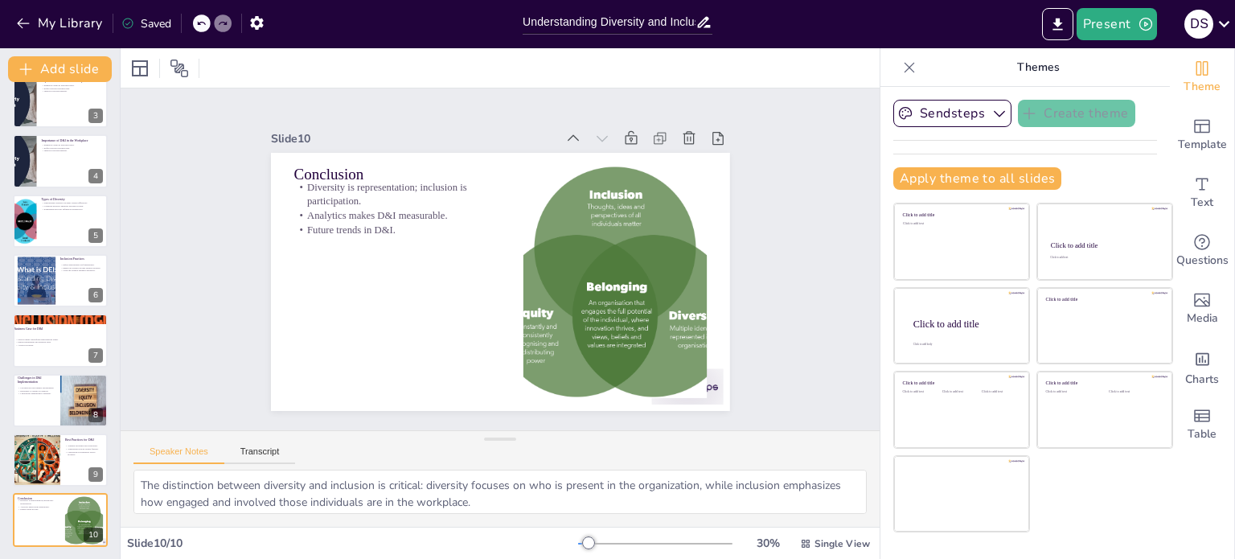
scroll to position [0, 0]
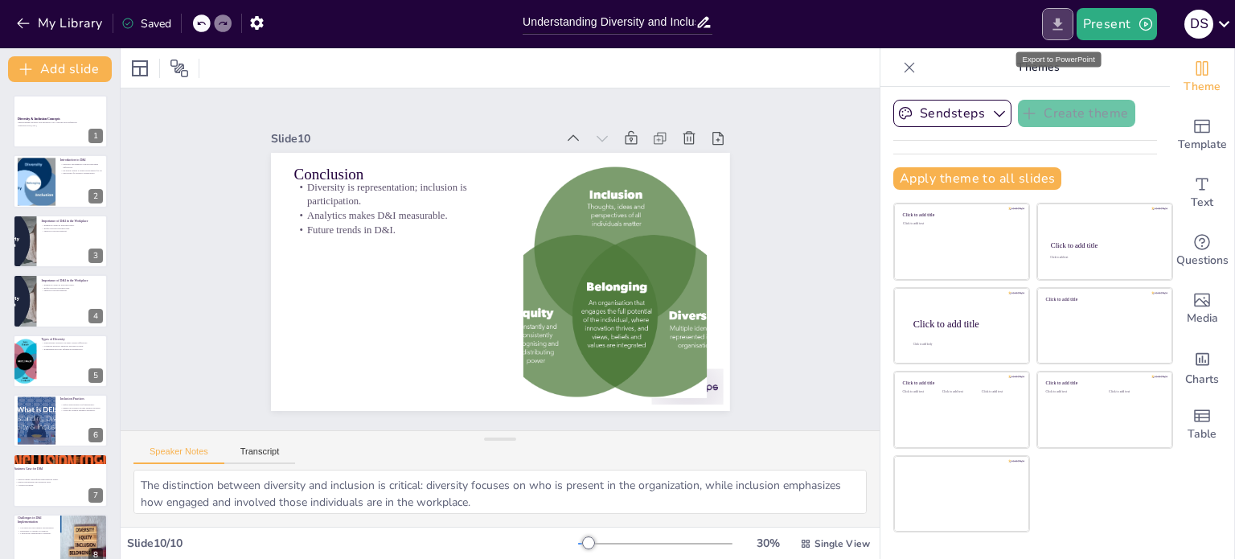
click at [1060, 22] on icon "Export to PowerPoint" at bounding box center [1058, 24] width 10 height 12
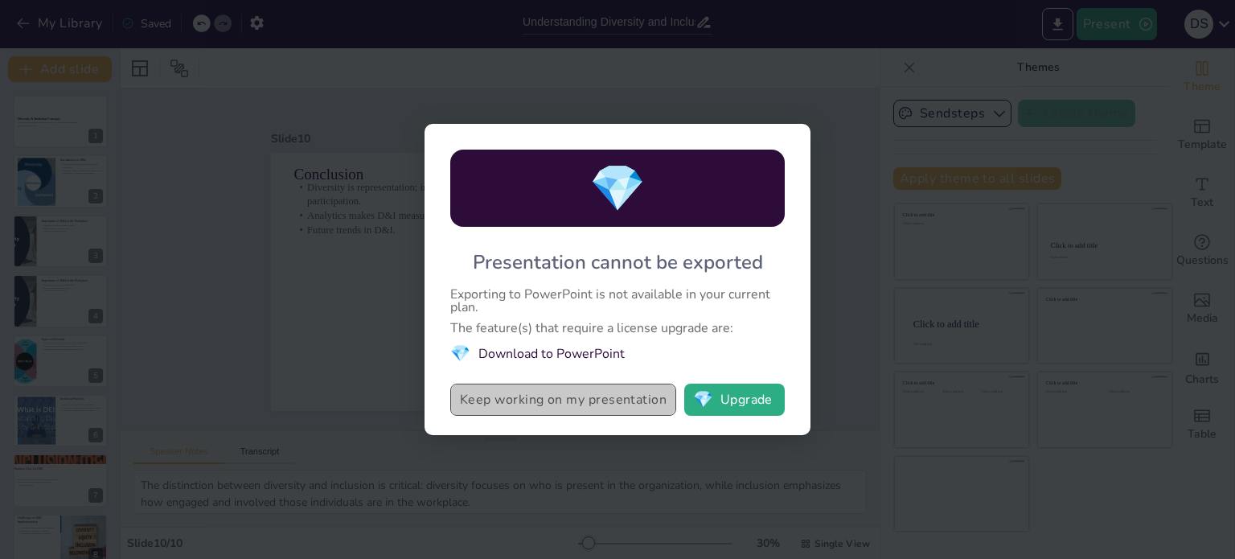
click at [578, 409] on button "Keep working on my presentation" at bounding box center [563, 400] width 226 height 32
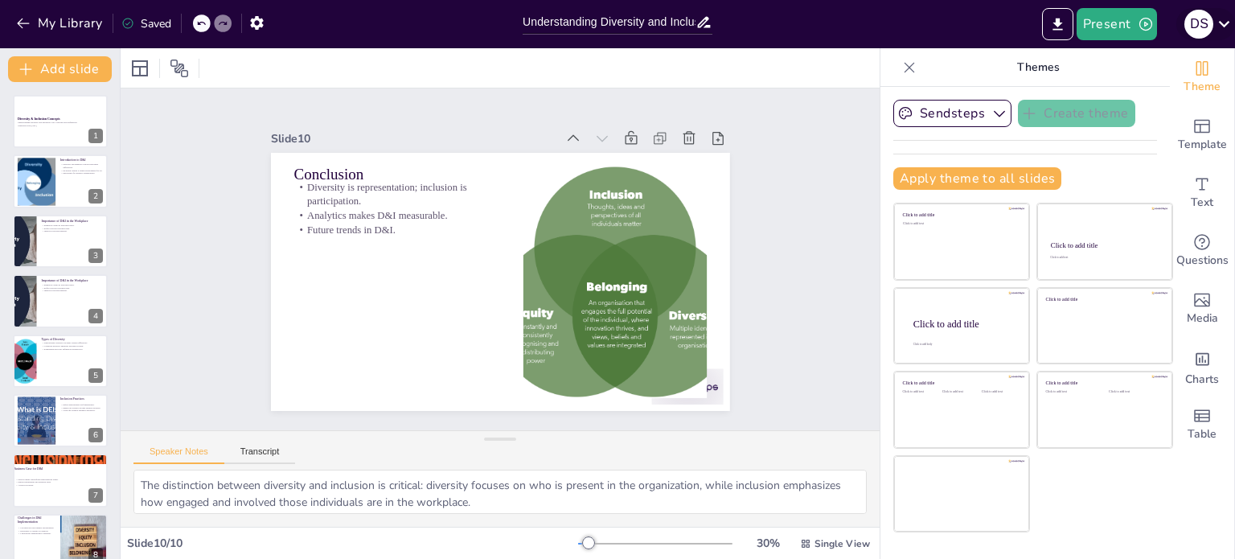
click at [1223, 23] on icon at bounding box center [1225, 24] width 22 height 22
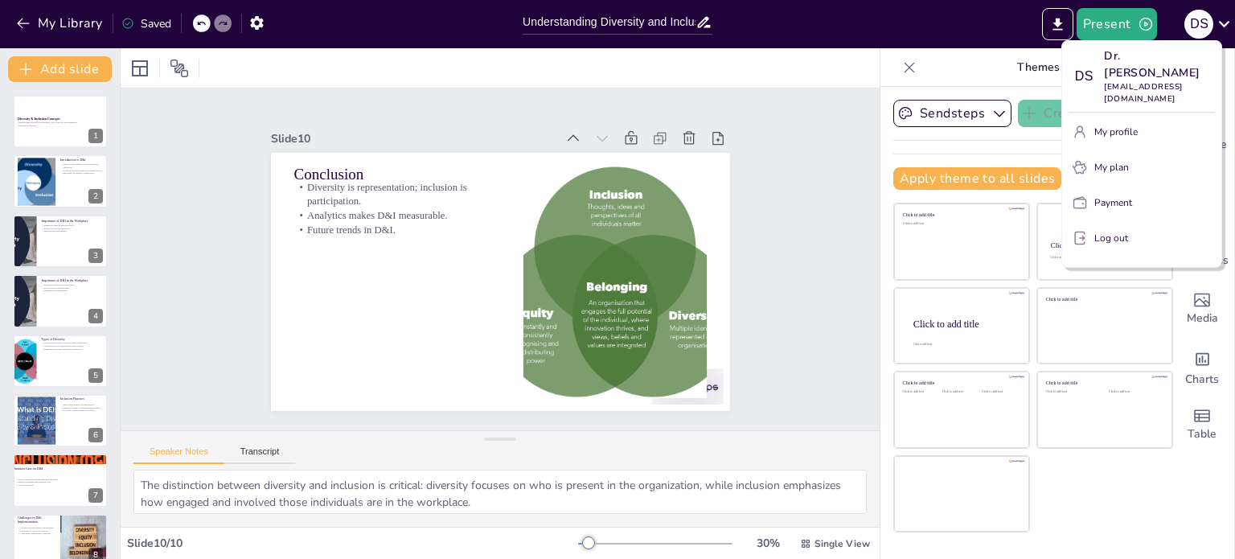
click at [1123, 22] on div at bounding box center [617, 279] width 1235 height 559
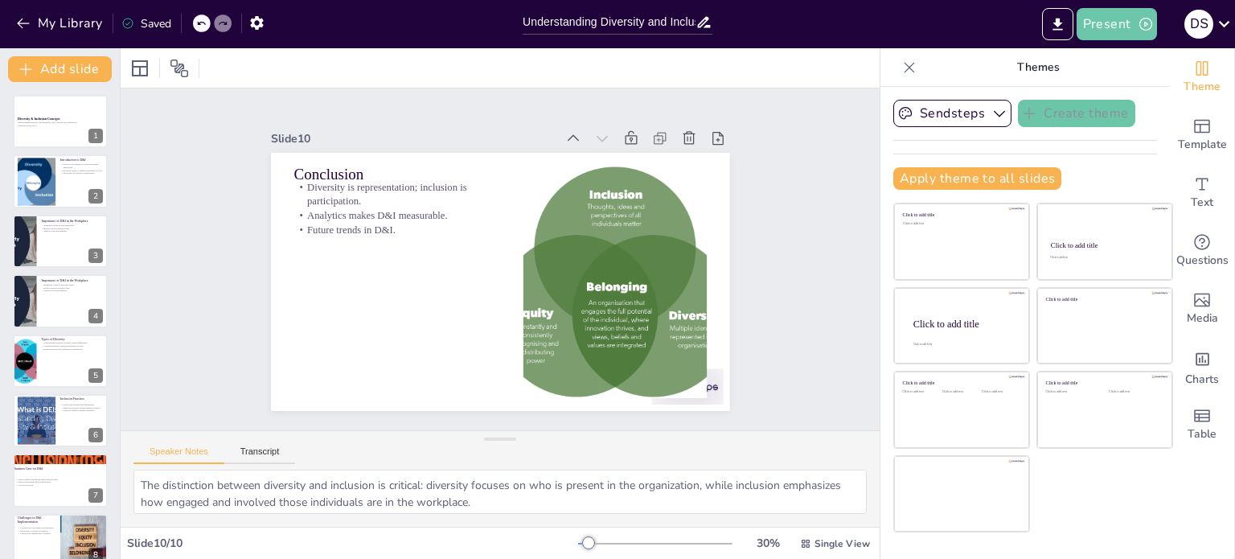
click at [1123, 22] on button "Present" at bounding box center [1117, 24] width 80 height 32
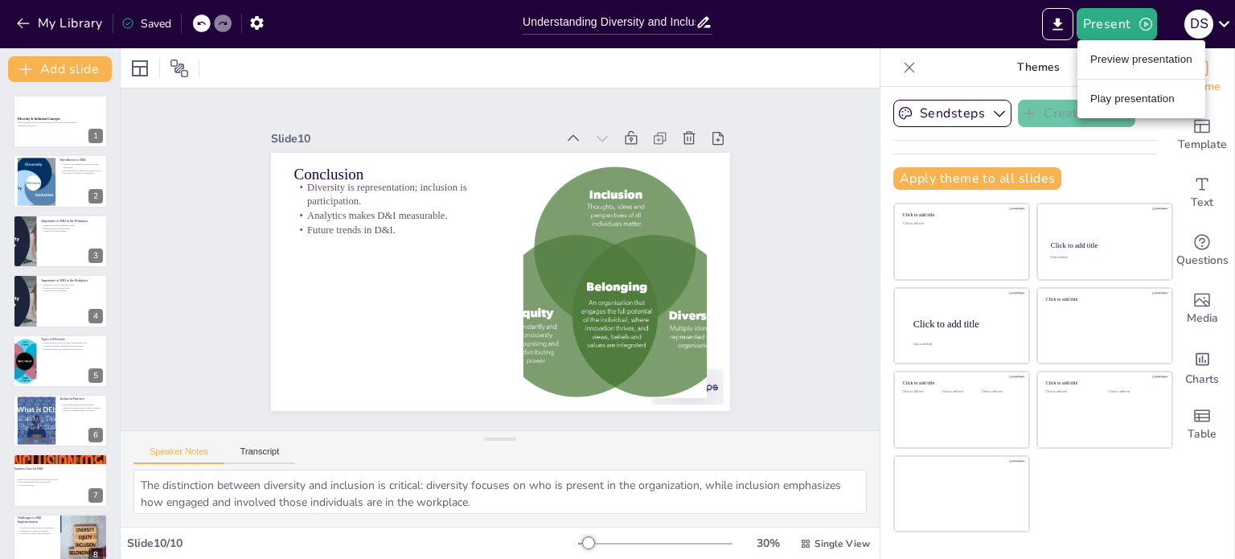
click at [962, 25] on div at bounding box center [617, 279] width 1235 height 559
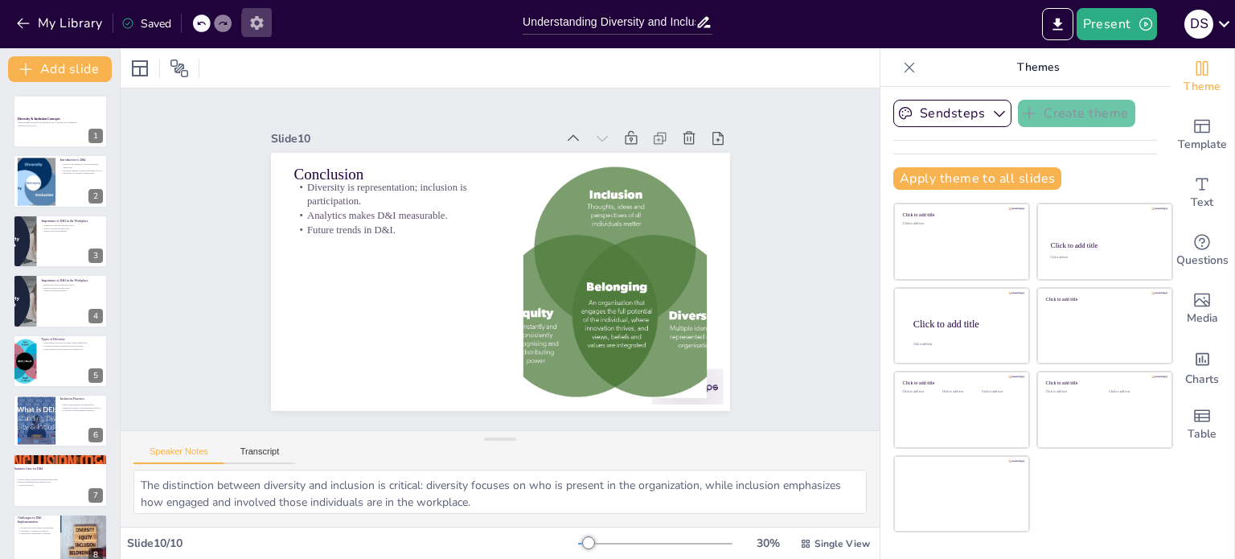
click at [262, 23] on icon "button" at bounding box center [256, 22] width 17 height 17
